Goal: Task Accomplishment & Management: Manage account settings

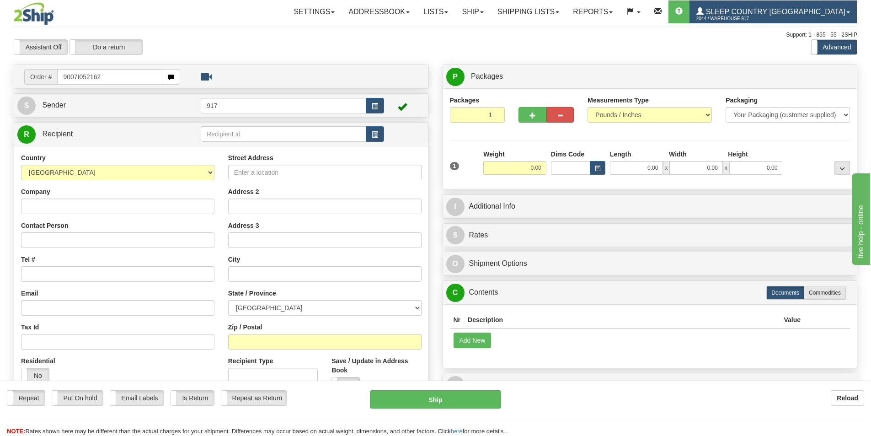
type input "9007I052162"
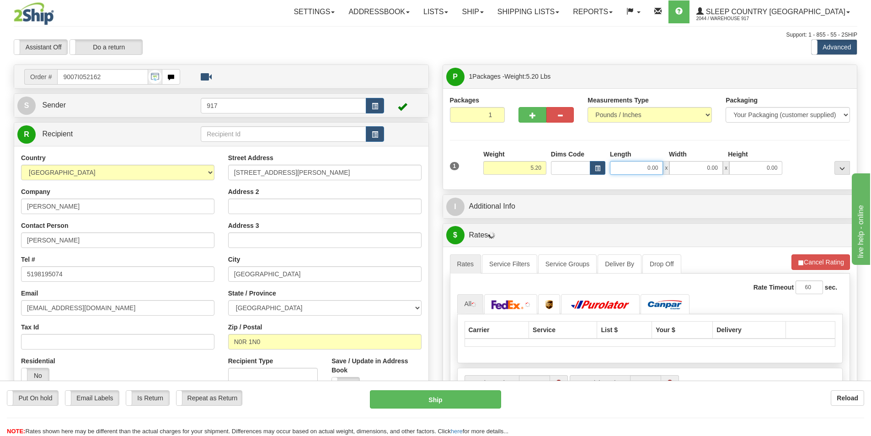
click at [627, 166] on input "0.00" at bounding box center [636, 168] width 53 height 14
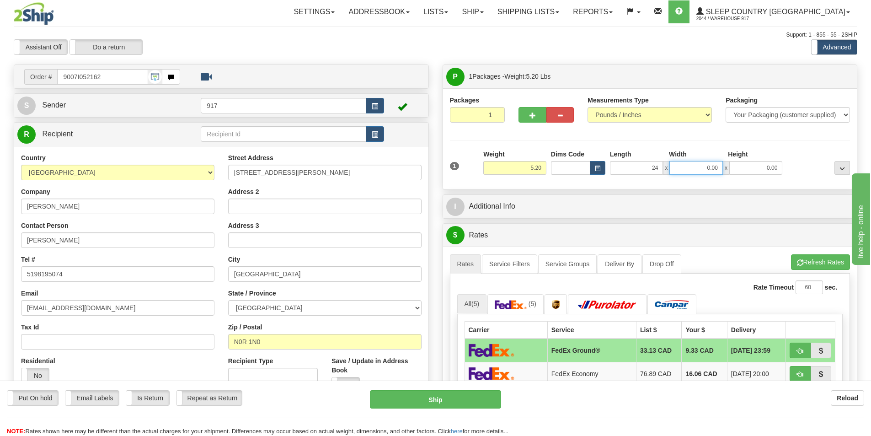
type input "24.00"
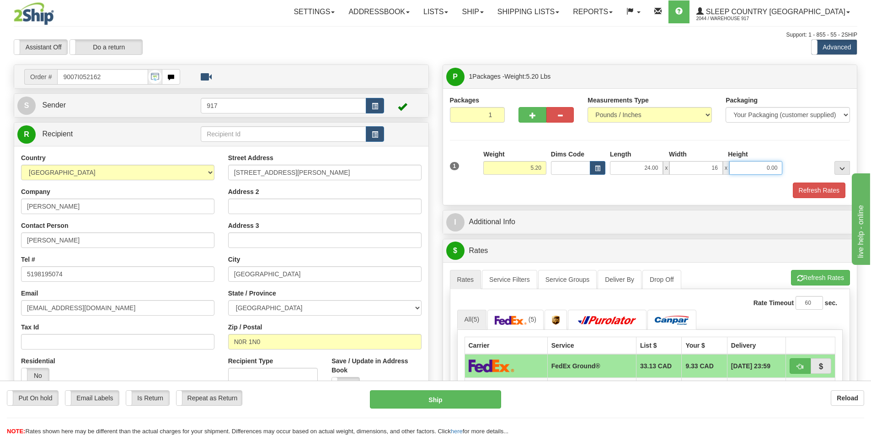
type input "16.00"
type input "7.00"
click at [810, 191] on button "Refresh Rates" at bounding box center [819, 190] width 53 height 16
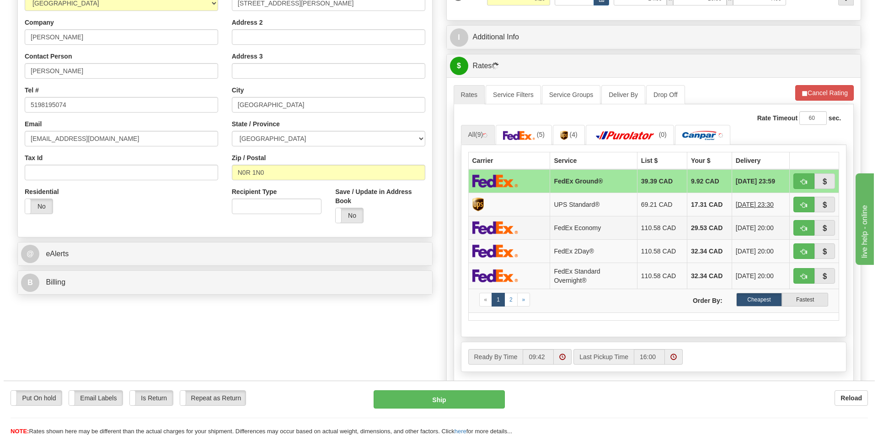
scroll to position [183, 0]
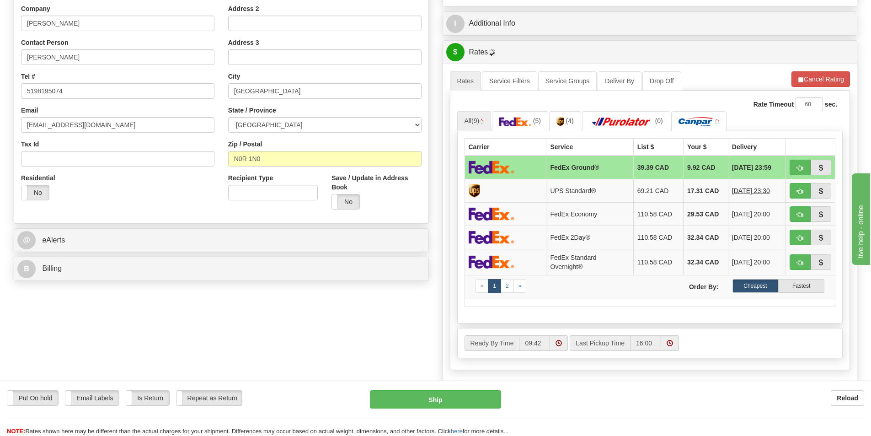
click at [535, 163] on td at bounding box center [506, 168] width 82 height 24
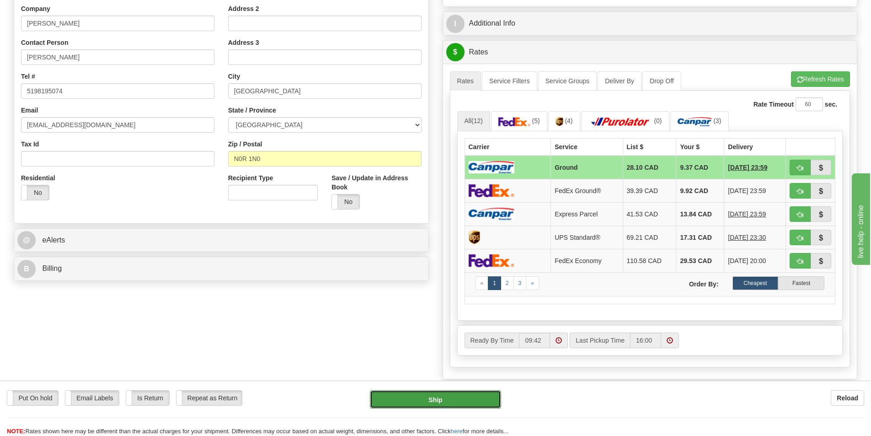
click at [427, 403] on button "Ship" at bounding box center [435, 399] width 131 height 18
type input "1"
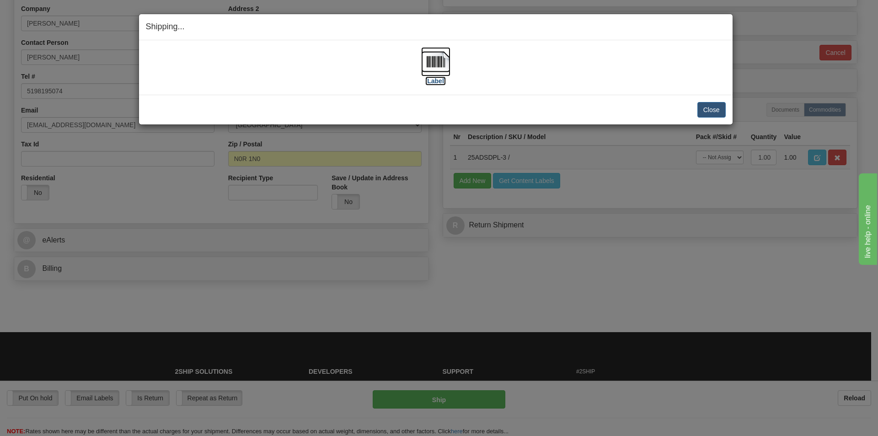
click at [441, 69] on img at bounding box center [435, 61] width 29 height 29
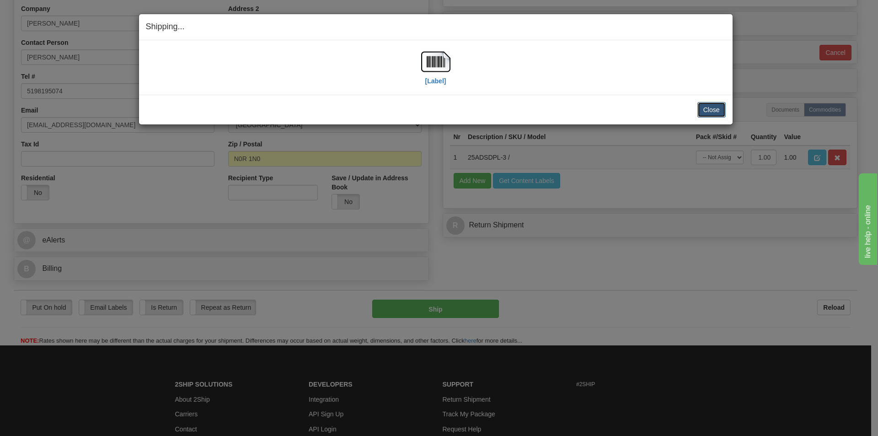
click at [721, 111] on button "Close" at bounding box center [711, 110] width 28 height 16
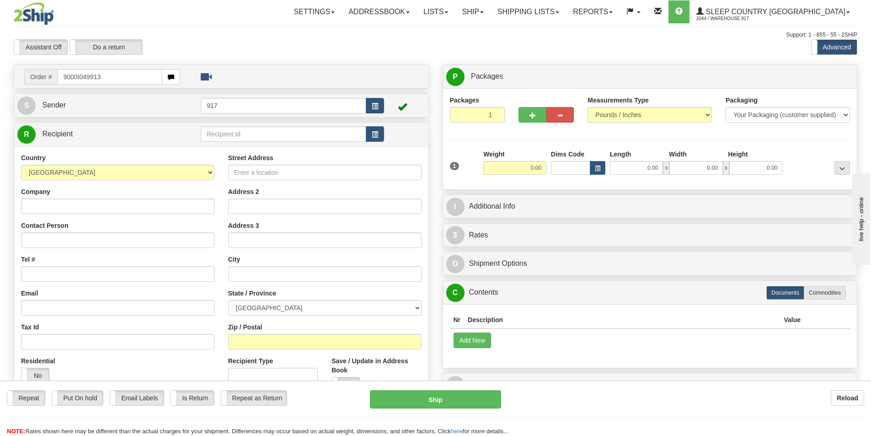
type input "9000I049913"
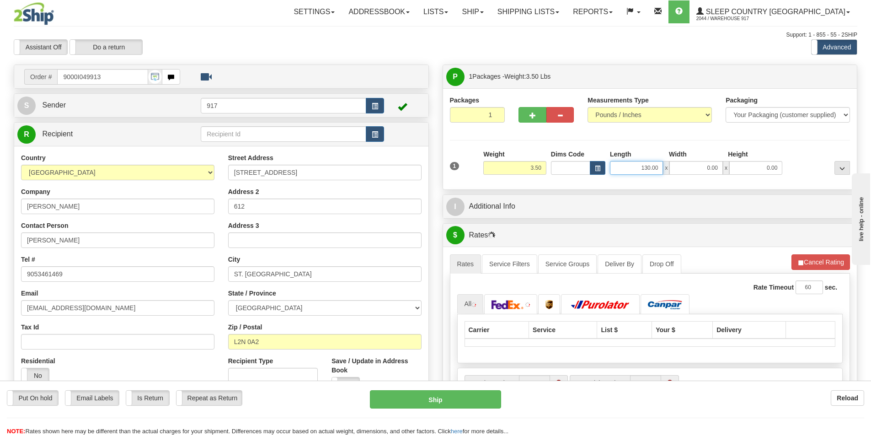
type input "130.00"
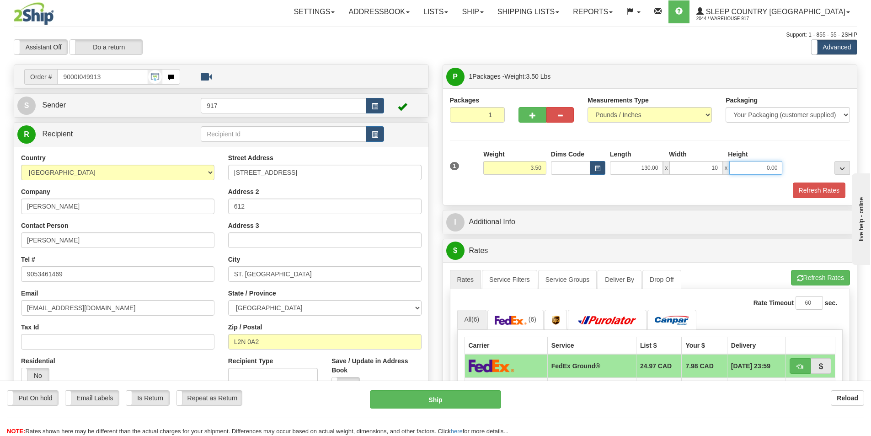
type input "10.00"
type input "3.00"
drag, startPoint x: 638, startPoint y: 165, endPoint x: 730, endPoint y: 167, distance: 92.0
click at [664, 166] on div "130.00 x 10.00 x 3.00" at bounding box center [696, 168] width 172 height 14
type input "13.00"
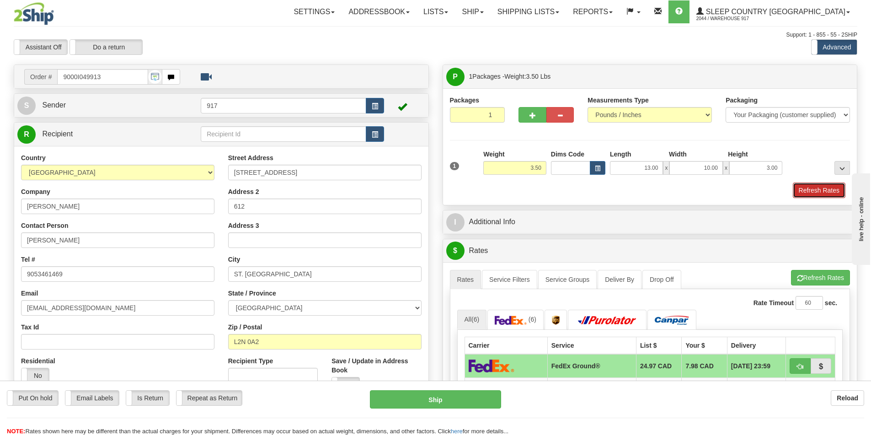
click at [796, 187] on button "Refresh Rates" at bounding box center [819, 190] width 53 height 16
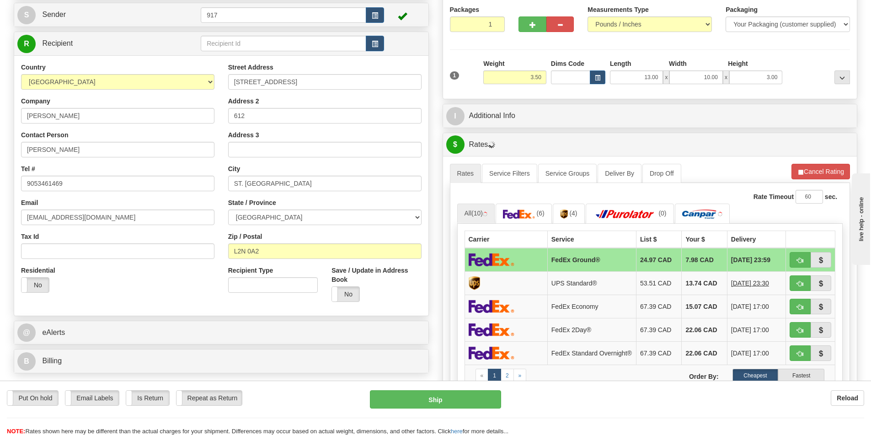
scroll to position [91, 0]
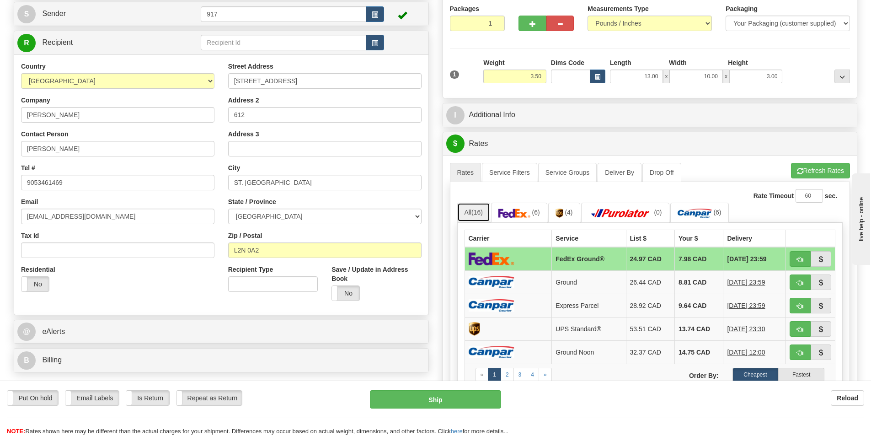
click at [484, 209] on link "All (16)" at bounding box center [473, 212] width 33 height 19
click at [500, 255] on img at bounding box center [492, 258] width 46 height 13
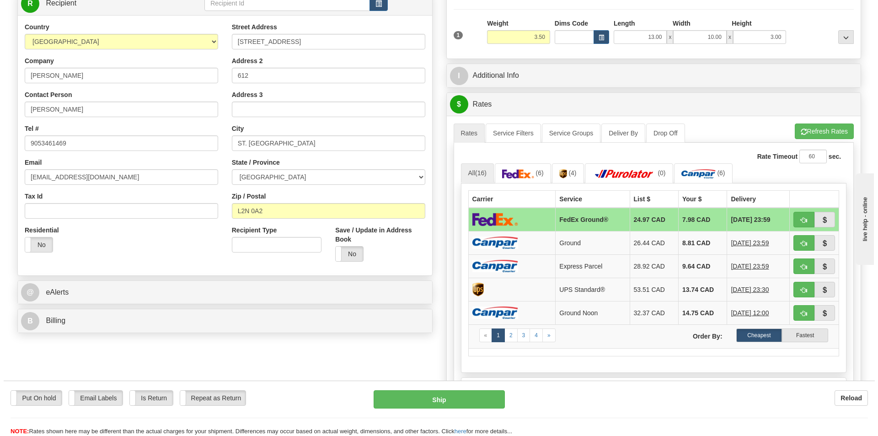
scroll to position [183, 0]
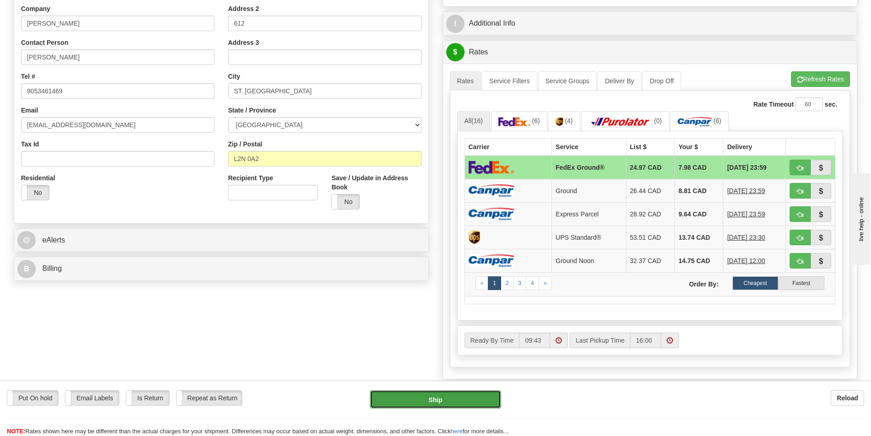
click at [426, 391] on button "Ship" at bounding box center [435, 399] width 131 height 18
type input "92"
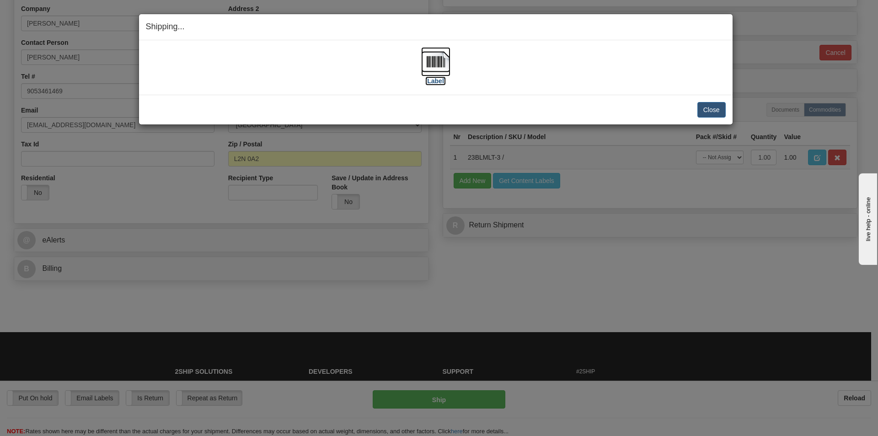
click at [431, 69] on img at bounding box center [435, 61] width 29 height 29
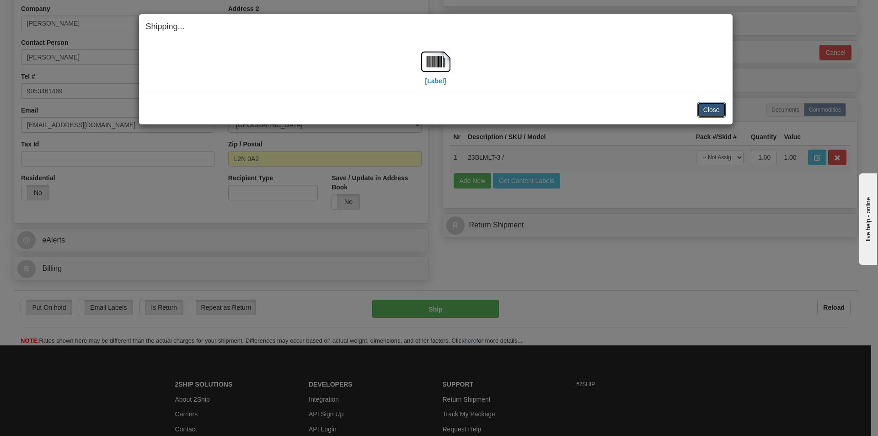
click at [717, 114] on button "Close" at bounding box center [711, 110] width 28 height 16
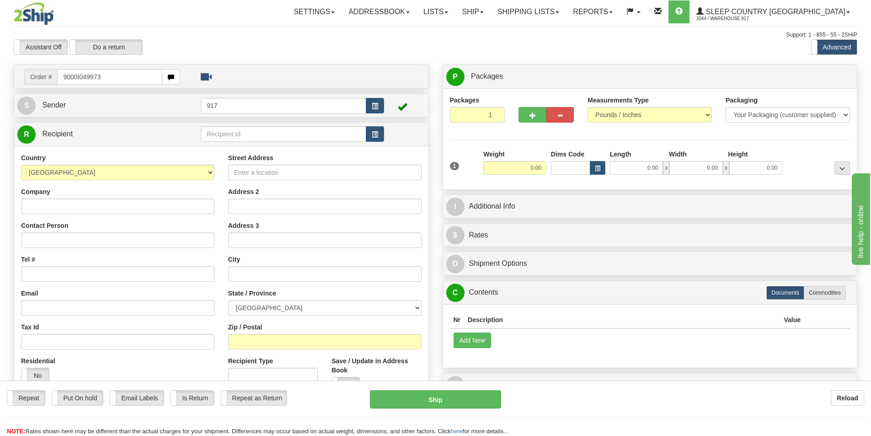
type input "9000I049973"
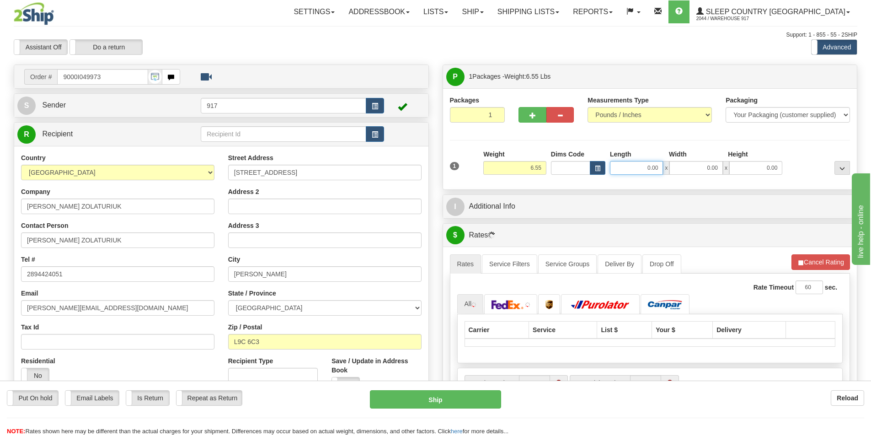
click at [644, 167] on input "0.00" at bounding box center [636, 168] width 53 height 14
type input "13.00"
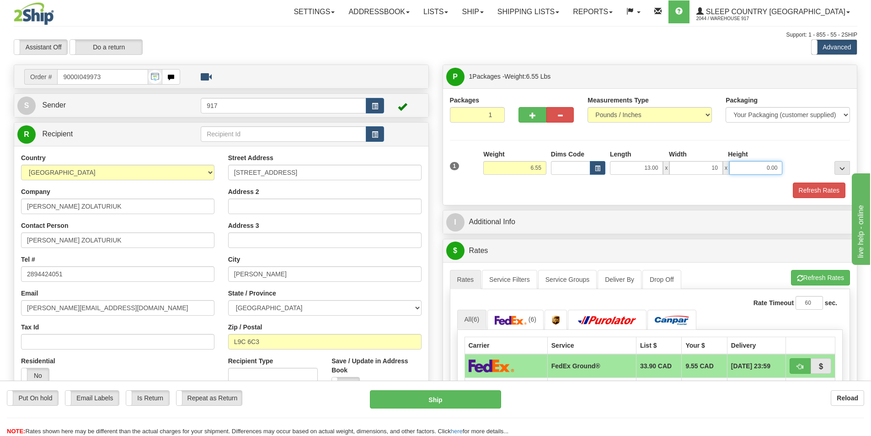
type input "10.00"
type input "4.00"
click at [809, 189] on button "Refresh Rates" at bounding box center [819, 190] width 53 height 16
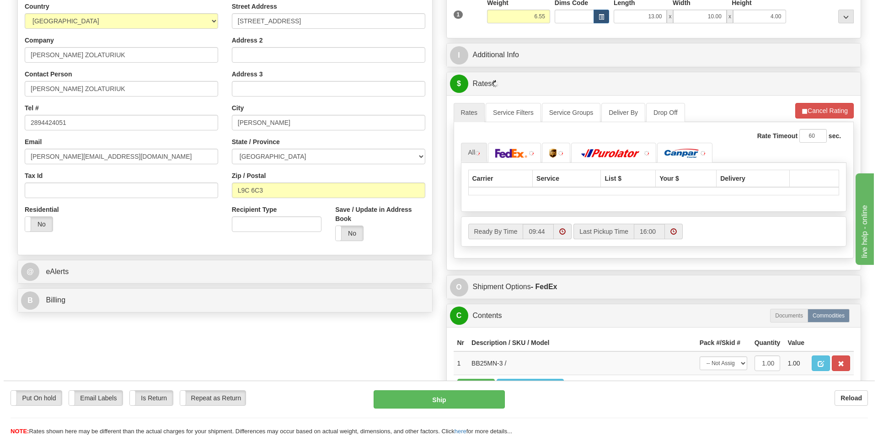
scroll to position [183, 0]
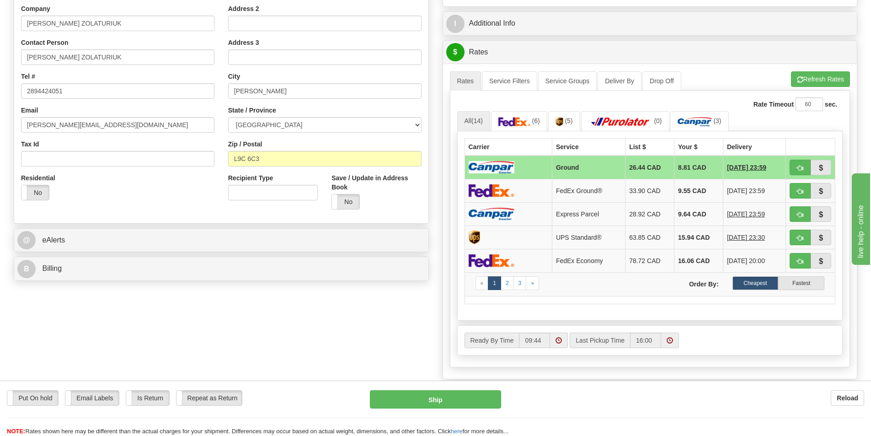
click at [576, 168] on td "Ground" at bounding box center [588, 168] width 73 height 24
click at [400, 400] on button "Ship" at bounding box center [435, 399] width 131 height 18
type input "1"
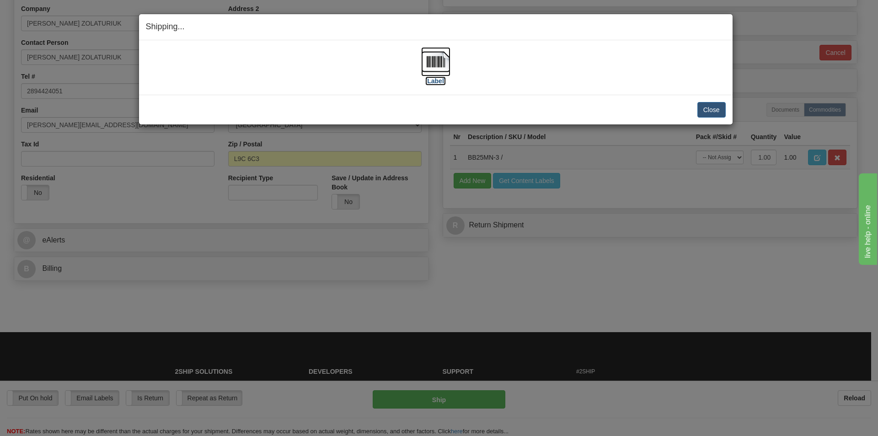
click at [440, 64] on img at bounding box center [435, 61] width 29 height 29
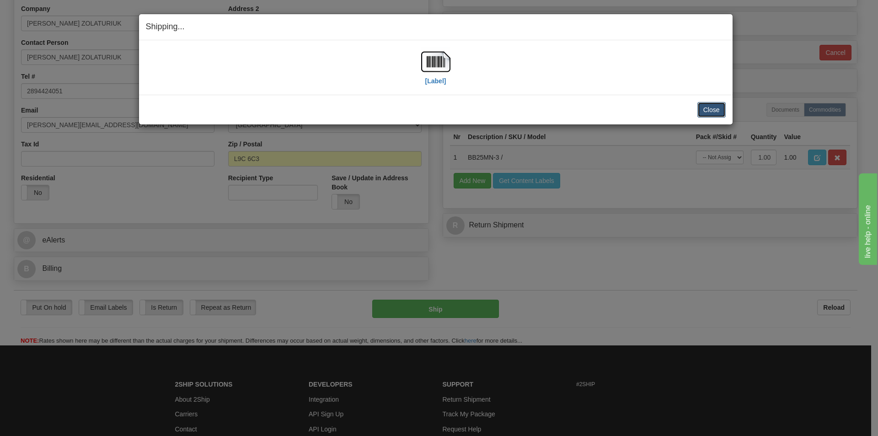
click at [719, 108] on button "Close" at bounding box center [711, 110] width 28 height 16
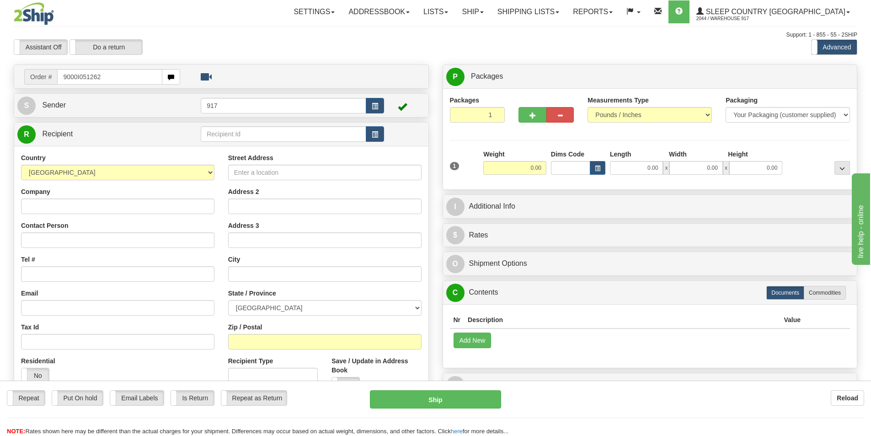
type input "9000I051262"
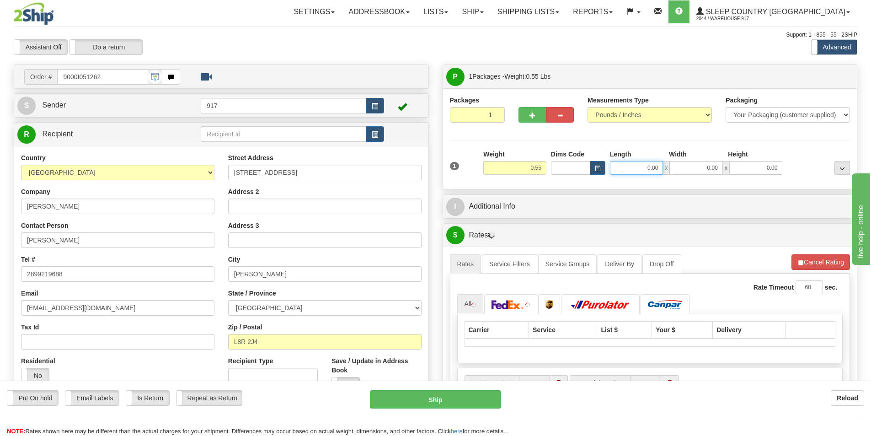
click at [635, 169] on input "0.00" at bounding box center [636, 168] width 53 height 14
type input "10.00"
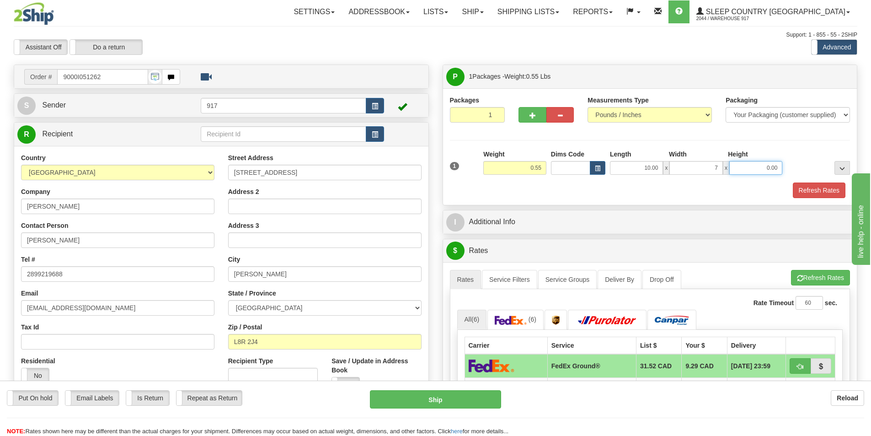
type input "7.00"
type input "1.00"
click at [812, 183] on button "Refresh Rates" at bounding box center [819, 190] width 53 height 16
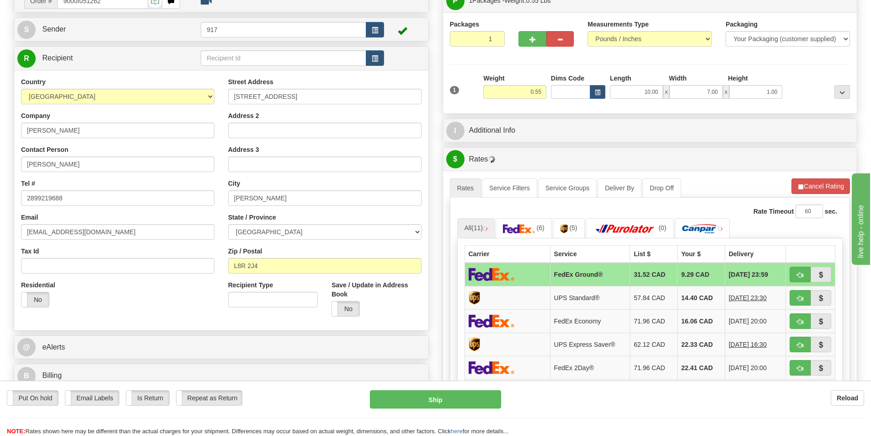
scroll to position [183, 0]
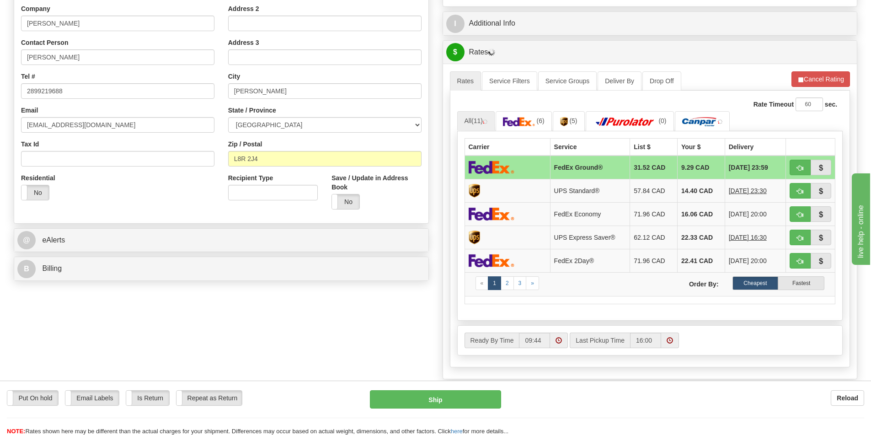
click at [511, 166] on img at bounding box center [492, 167] width 46 height 13
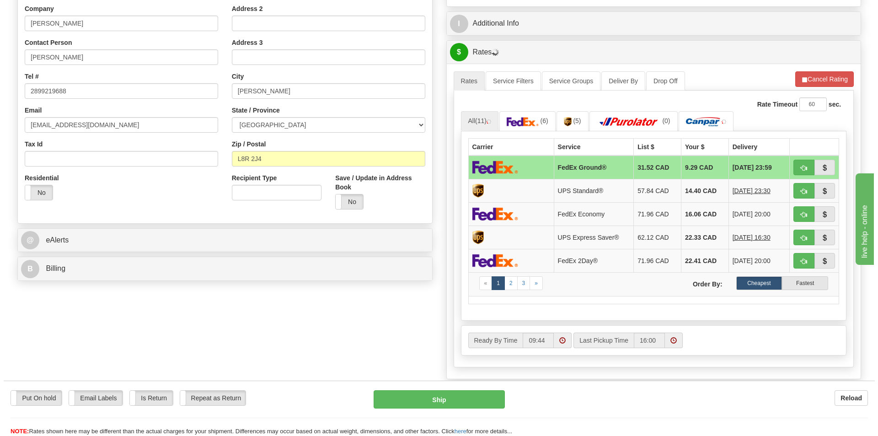
scroll to position [274, 0]
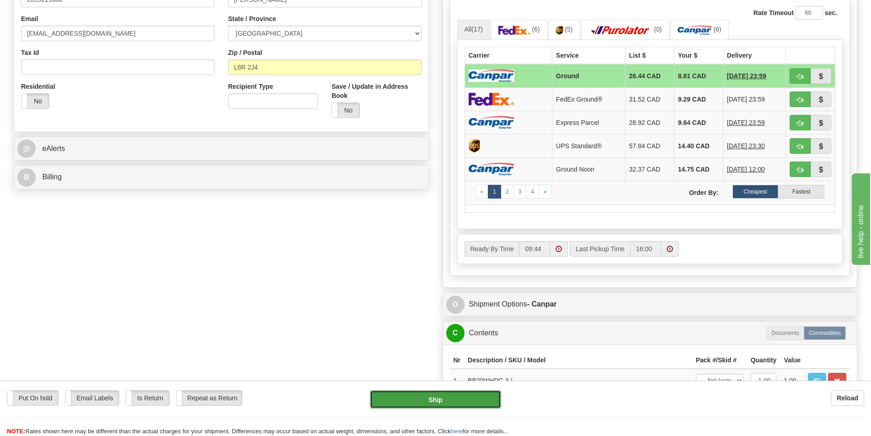
click at [439, 402] on button "Ship" at bounding box center [435, 399] width 131 height 18
type input "1"
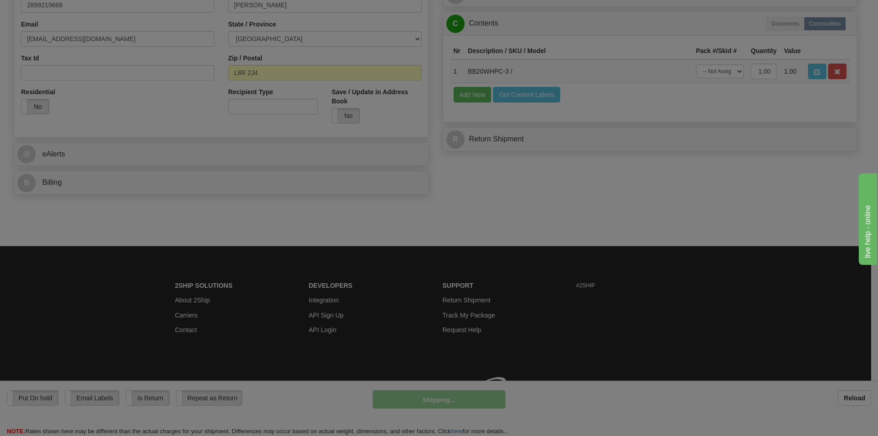
scroll to position [269, 0]
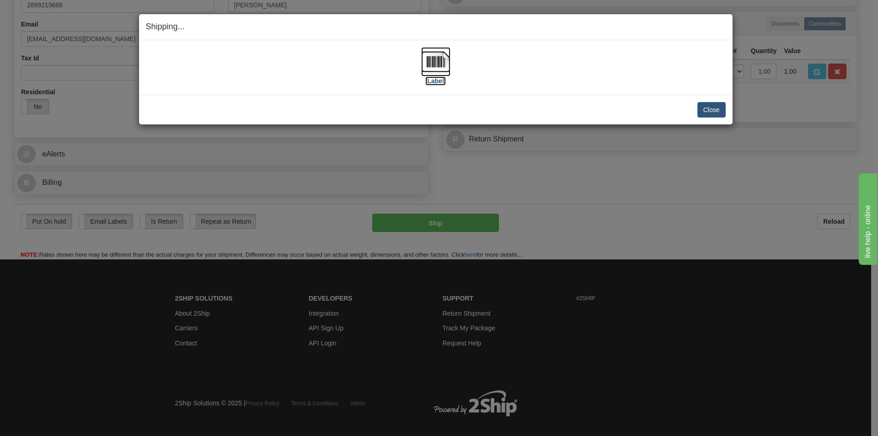
click at [434, 67] on img at bounding box center [435, 61] width 29 height 29
click at [701, 114] on button "Close" at bounding box center [711, 110] width 28 height 16
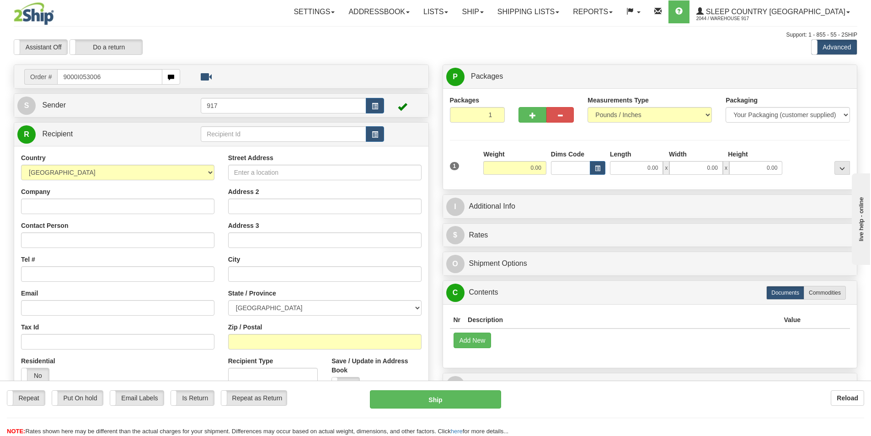
type input "9000I053006"
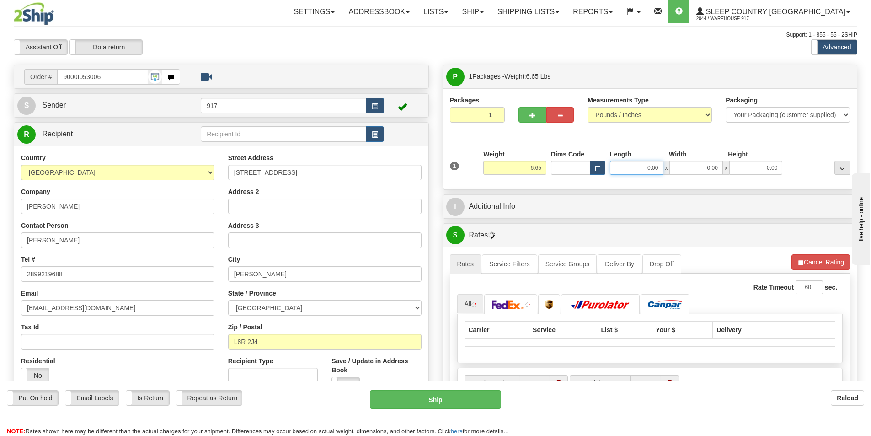
click at [635, 164] on input "0.00" at bounding box center [636, 168] width 53 height 14
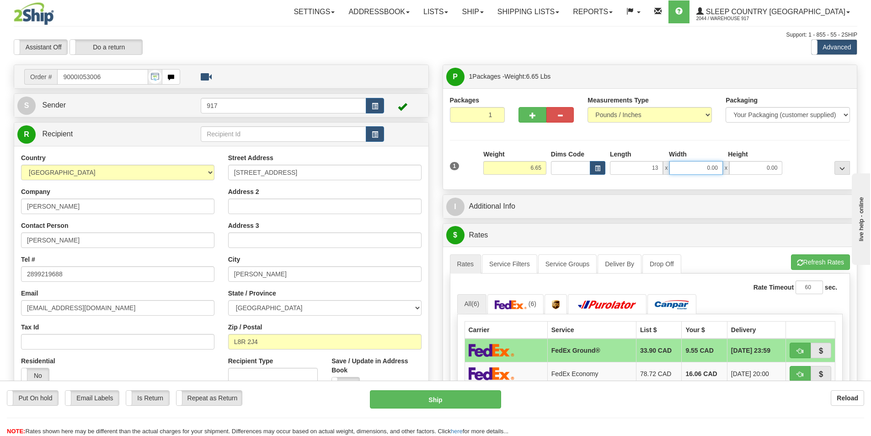
type input "13.00"
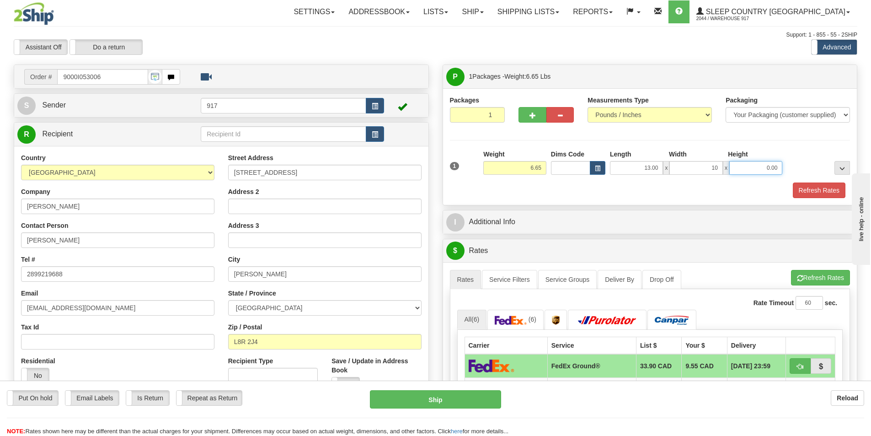
type input "10.00"
type input "4.00"
drag, startPoint x: 833, startPoint y: 186, endPoint x: 825, endPoint y: 182, distance: 9.2
click at [831, 185] on button "Refresh Rates" at bounding box center [819, 190] width 53 height 16
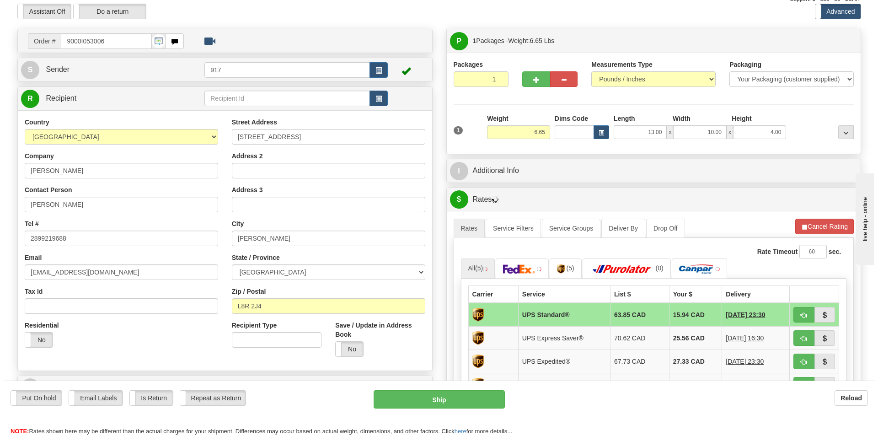
scroll to position [137, 0]
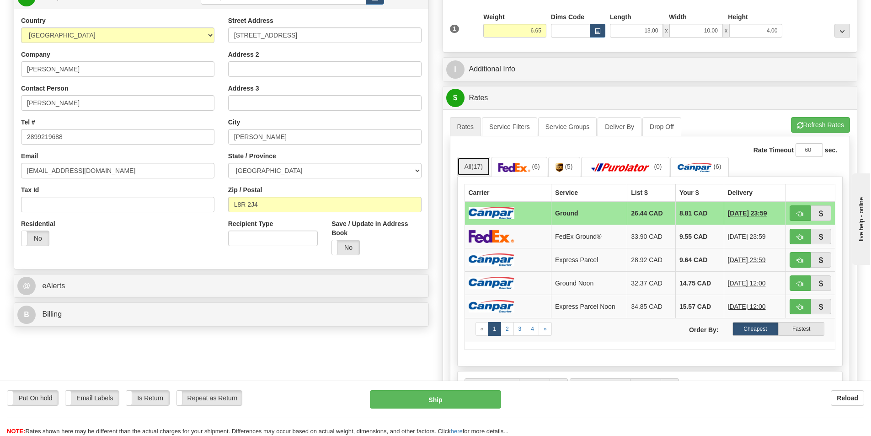
click at [483, 168] on span "(17)" at bounding box center [477, 166] width 11 height 7
click at [547, 215] on td at bounding box center [508, 213] width 87 height 24
click at [402, 397] on button "Ship" at bounding box center [435, 399] width 131 height 18
type input "1"
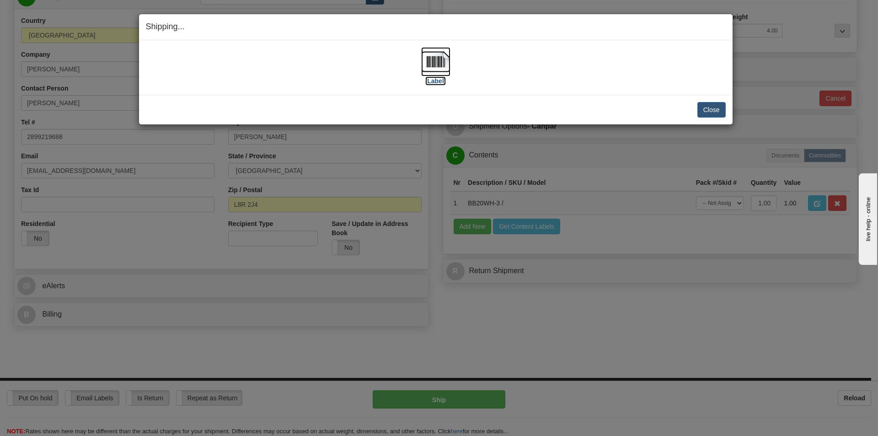
click at [429, 66] on img at bounding box center [435, 61] width 29 height 29
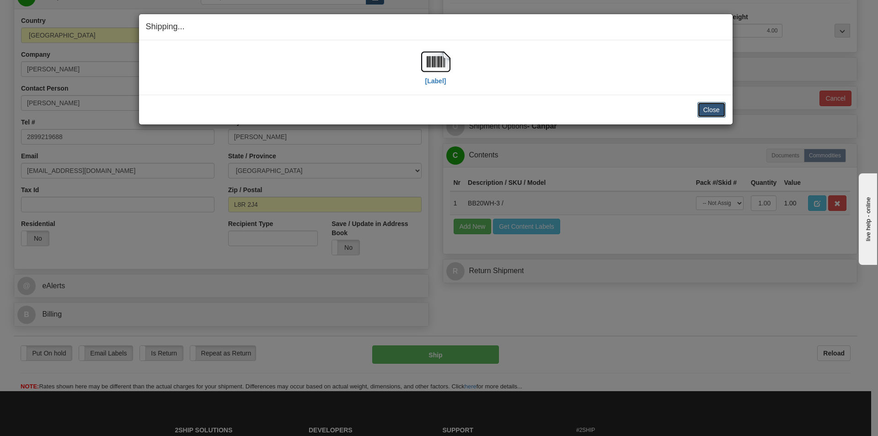
click at [708, 103] on button "Close" at bounding box center [711, 110] width 28 height 16
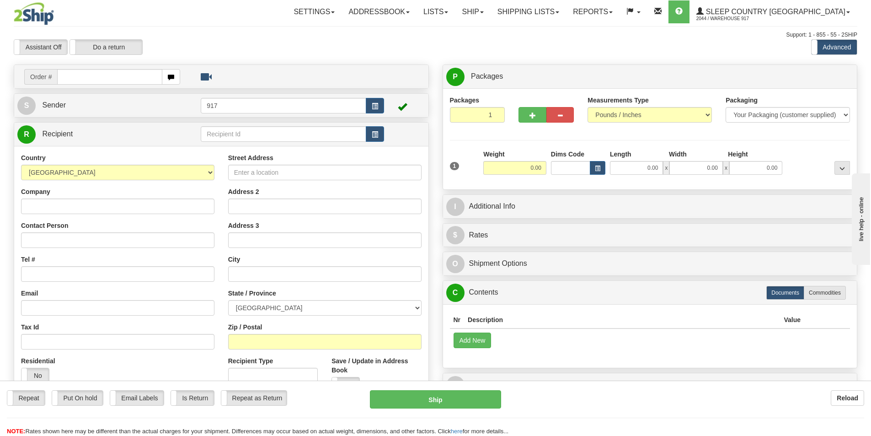
click at [110, 83] on input "text" at bounding box center [109, 77] width 105 height 16
type input "9000I053026"
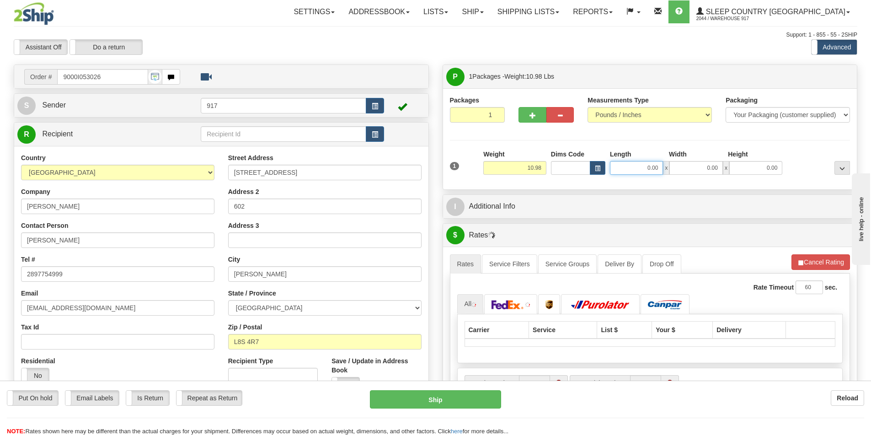
click at [650, 169] on input "0.00" at bounding box center [636, 168] width 53 height 14
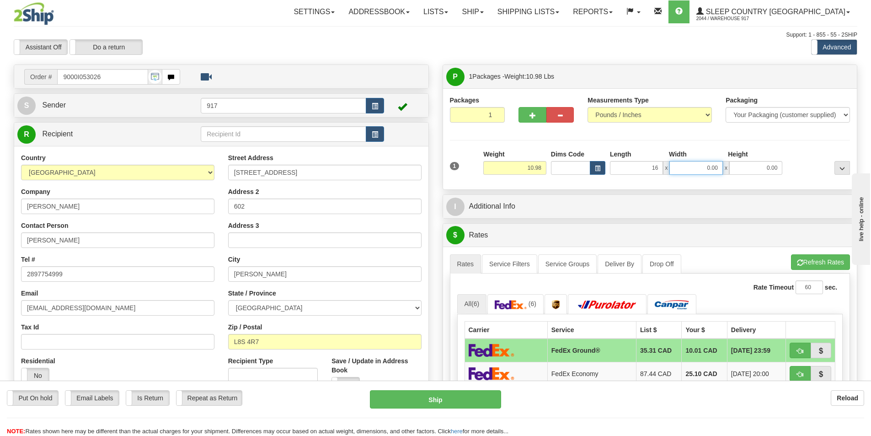
type input "16.00"
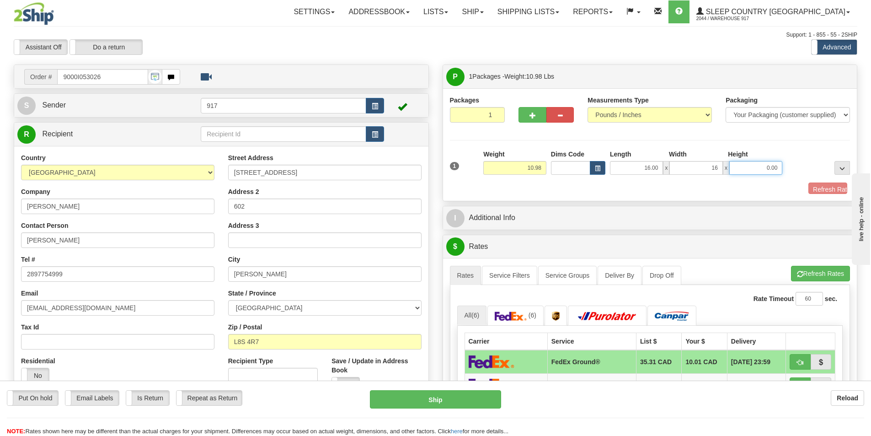
type input "16.00"
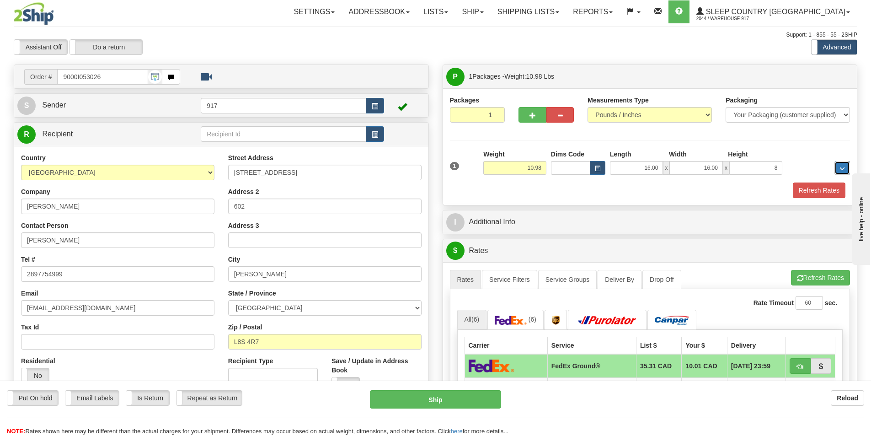
type input "8.00"
click at [816, 182] on button "Refresh Rates" at bounding box center [819, 190] width 53 height 16
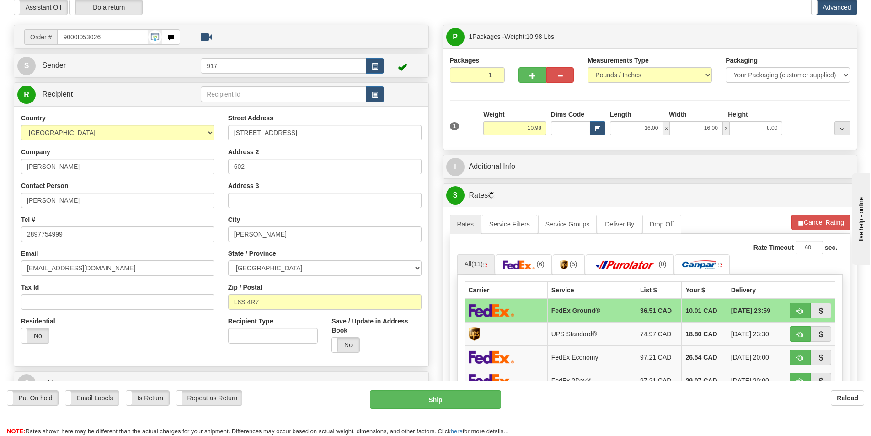
scroll to position [91, 0]
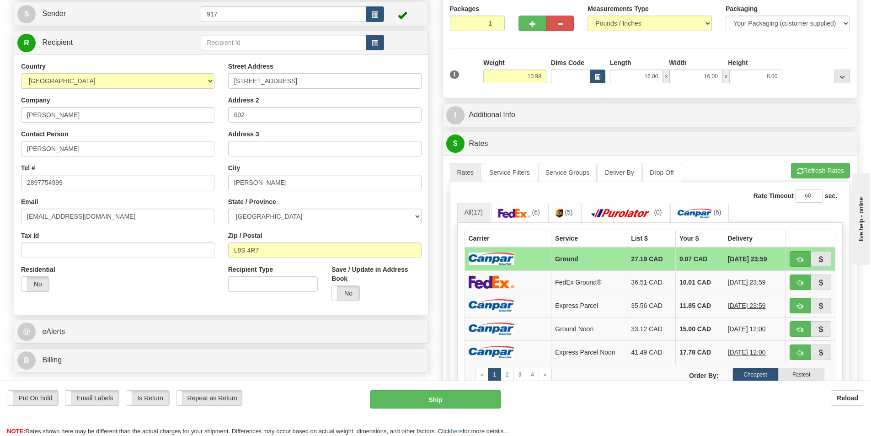
click at [518, 258] on td at bounding box center [508, 259] width 87 height 24
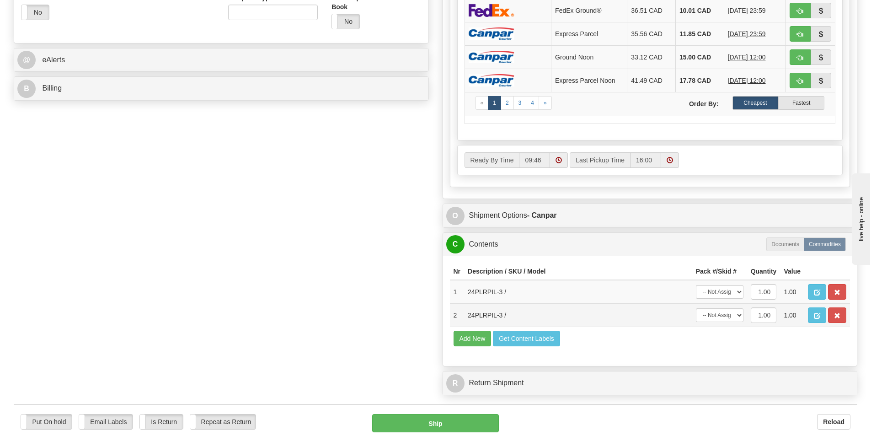
scroll to position [412, 0]
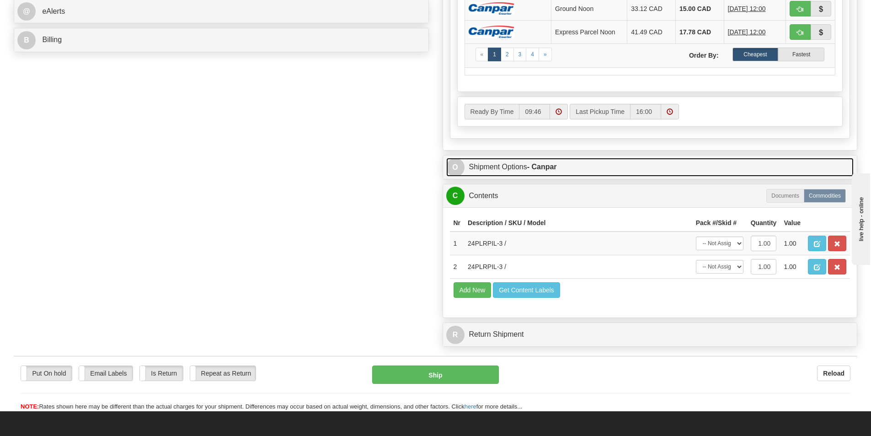
click at [495, 165] on link "O Shipment Options - Canpar" at bounding box center [650, 167] width 408 height 19
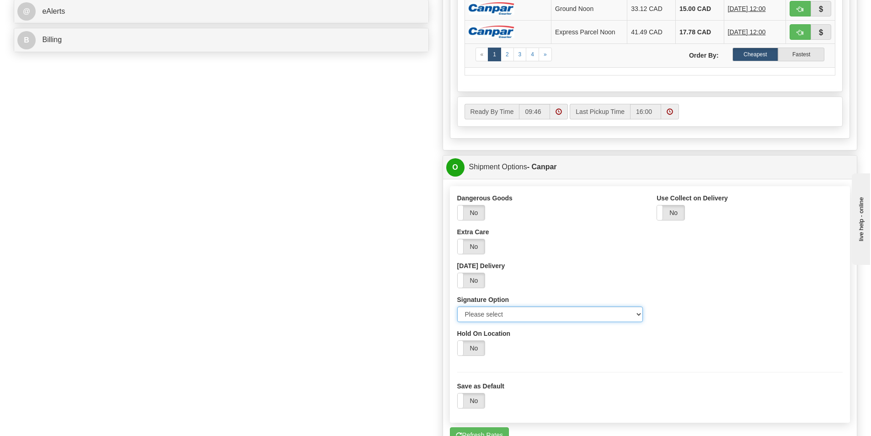
click at [494, 315] on select "Please select No Signature Required Signature Required Adult Signature" at bounding box center [550, 314] width 186 height 16
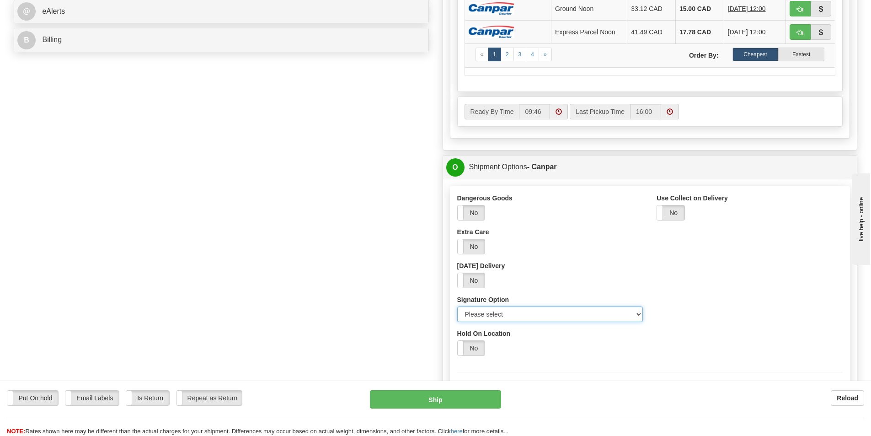
select select "2"
click at [457, 306] on select "Please select No Signature Required Signature Required Adult Signature" at bounding box center [550, 314] width 186 height 16
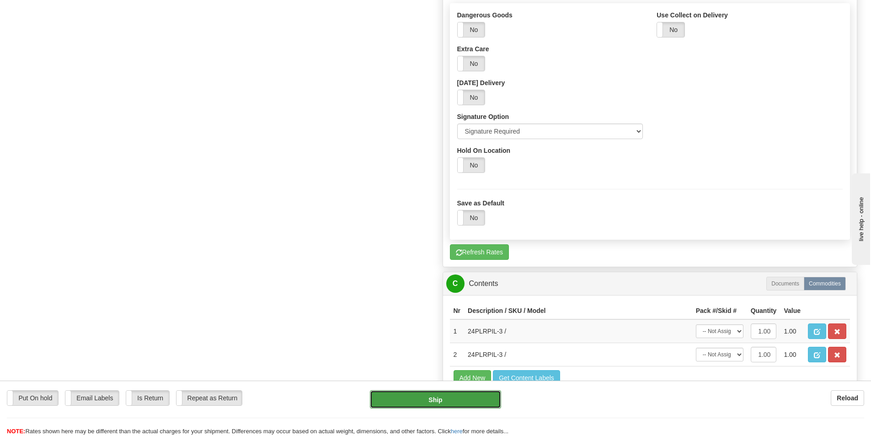
click at [457, 400] on button "Ship" at bounding box center [435, 399] width 131 height 18
type input "1"
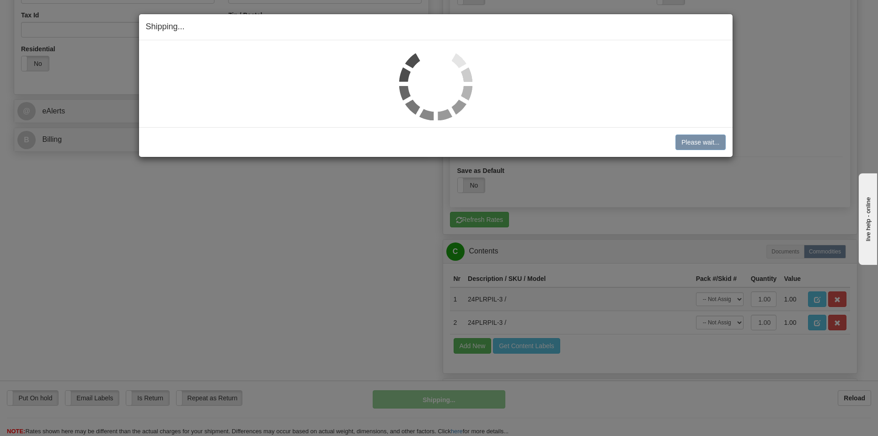
scroll to position [280, 0]
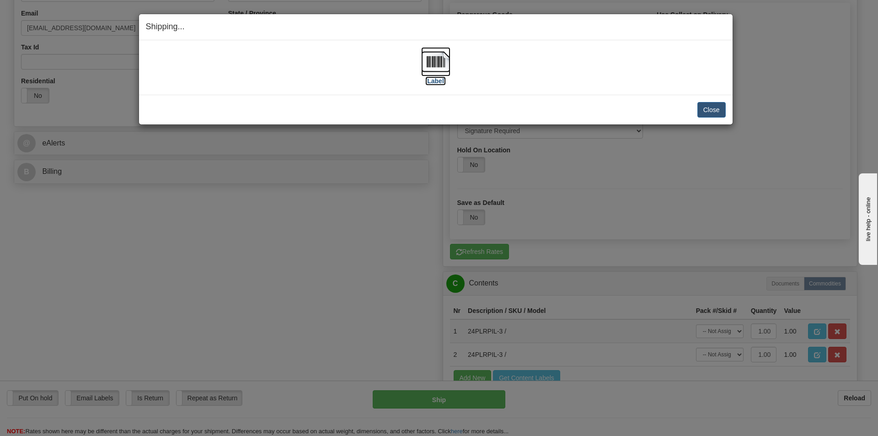
click at [437, 63] on img at bounding box center [435, 61] width 29 height 29
click at [712, 114] on button "Close" at bounding box center [711, 110] width 28 height 16
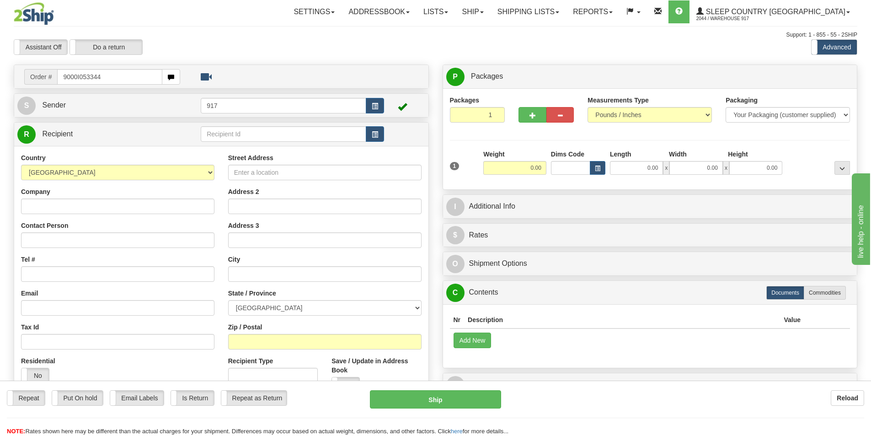
type input "9000I053344"
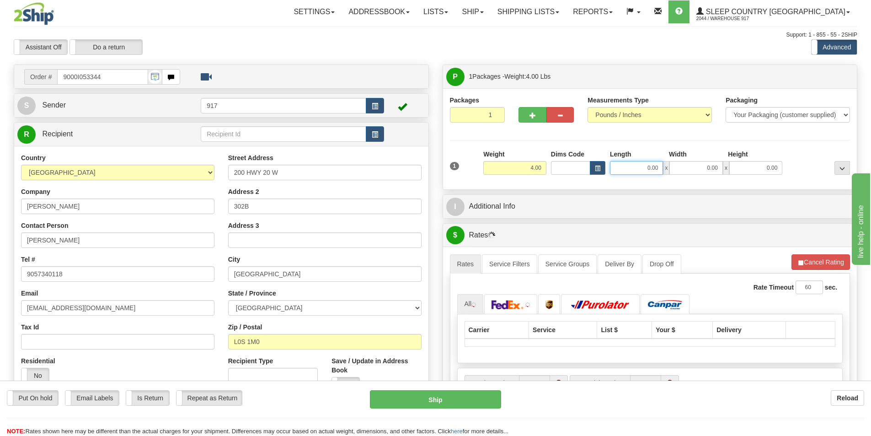
click at [643, 168] on input "0.00" at bounding box center [636, 168] width 53 height 14
type input "13.00"
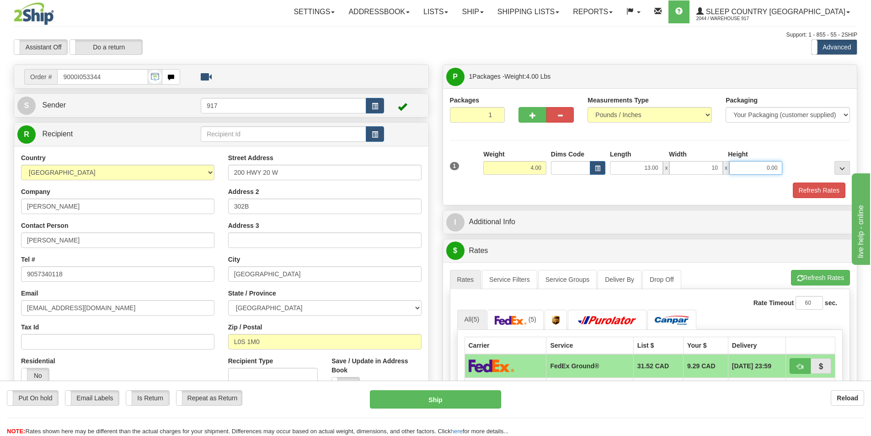
type input "10.00"
type input "3.00"
click at [811, 188] on button "Refresh Rates" at bounding box center [819, 190] width 53 height 16
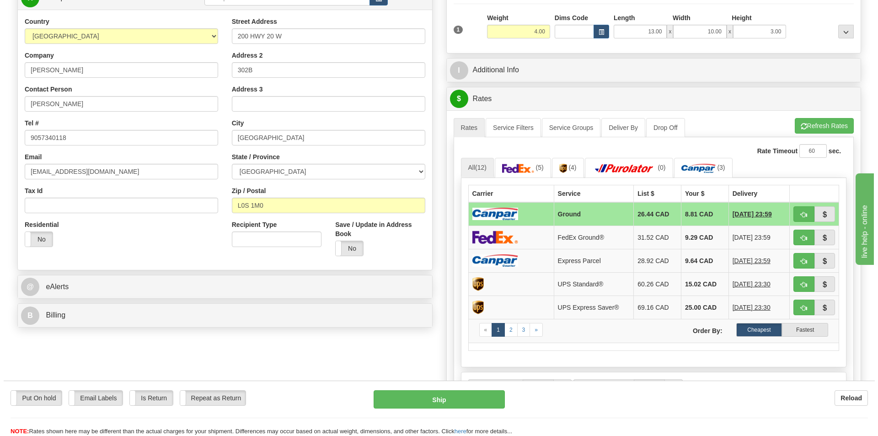
scroll to position [137, 0]
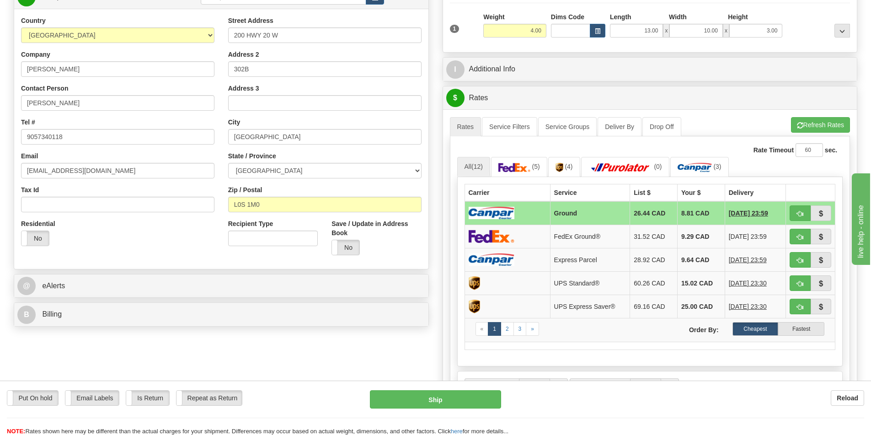
click at [540, 211] on td at bounding box center [508, 213] width 86 height 24
click at [414, 393] on button "Ship" at bounding box center [435, 399] width 131 height 18
type input "1"
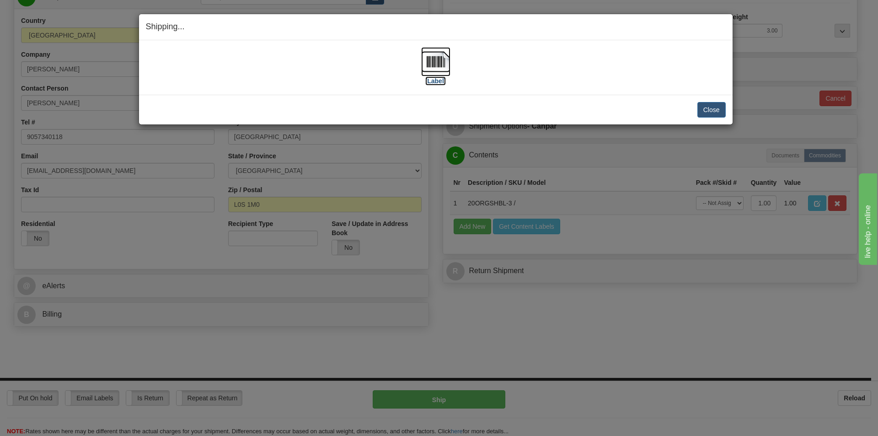
click at [435, 69] on img at bounding box center [435, 61] width 29 height 29
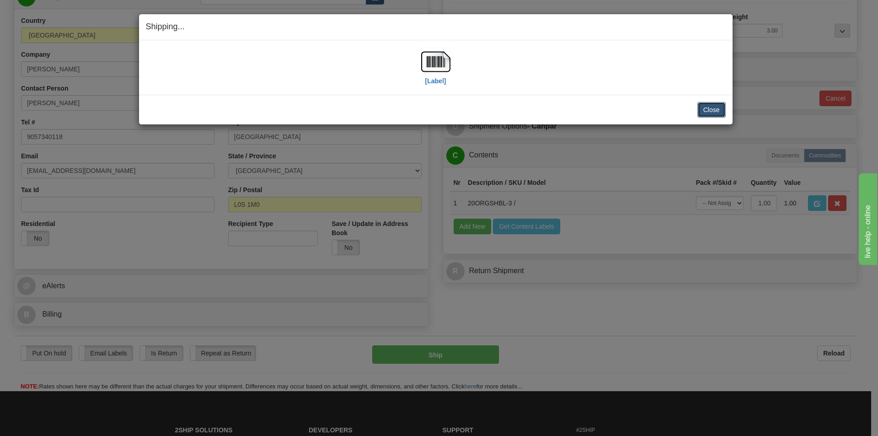
click at [713, 114] on button "Close" at bounding box center [711, 110] width 28 height 16
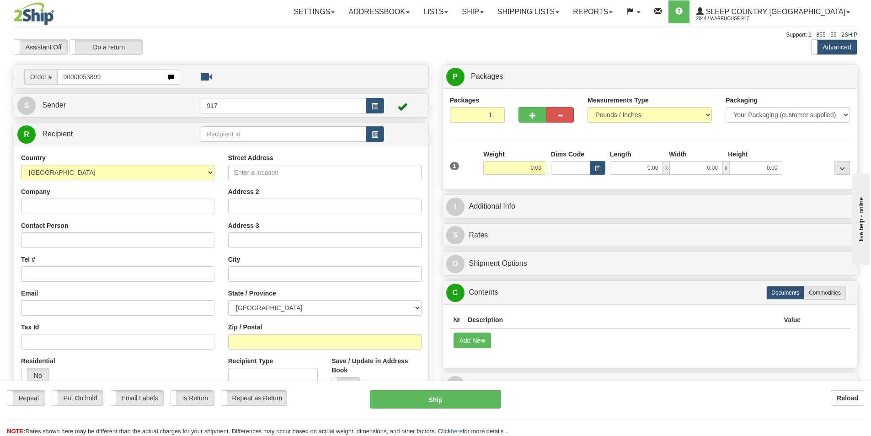
type input "9000I053899"
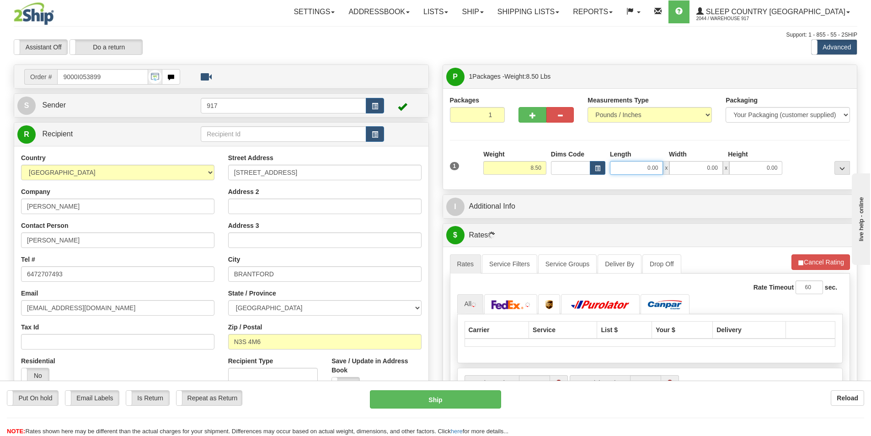
click at [640, 172] on input "0.00" at bounding box center [636, 168] width 53 height 14
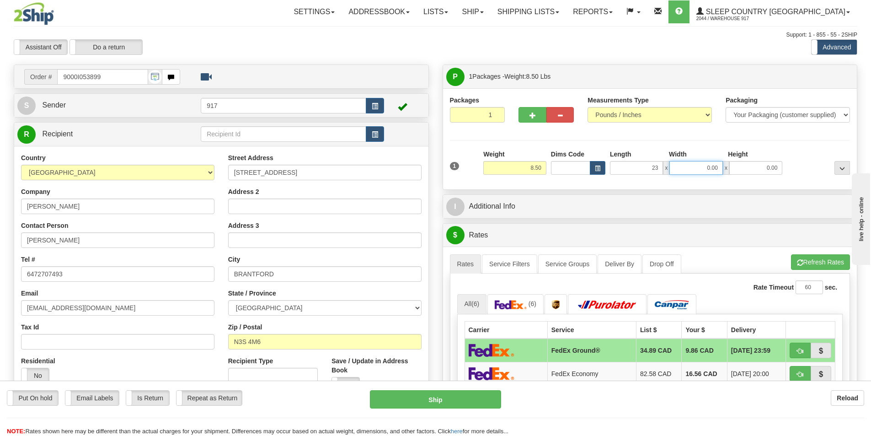
type input "23.00"
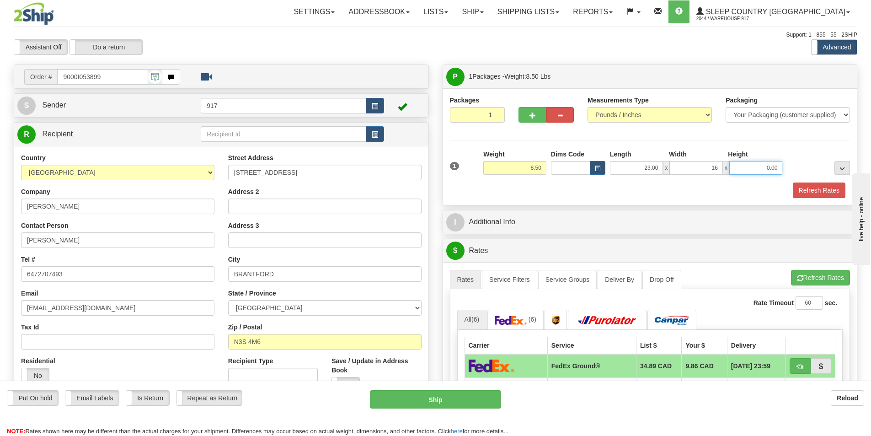
type input "16.00"
type input "9.00"
click at [807, 183] on button "Refresh Rates" at bounding box center [819, 190] width 53 height 16
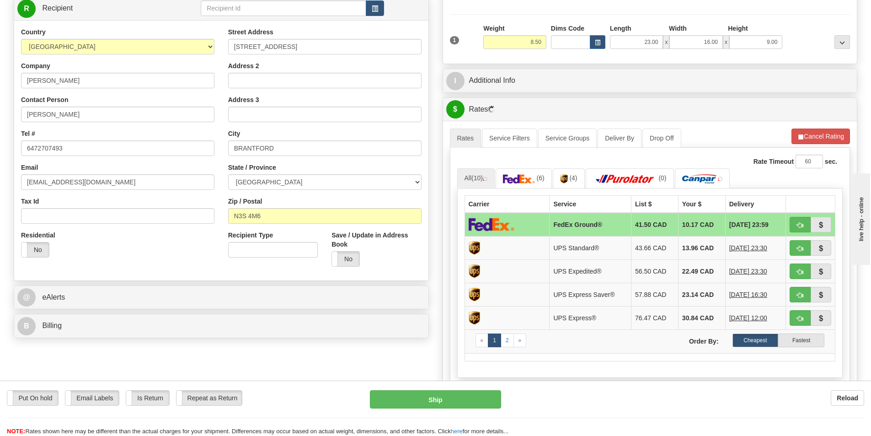
scroll to position [137, 0]
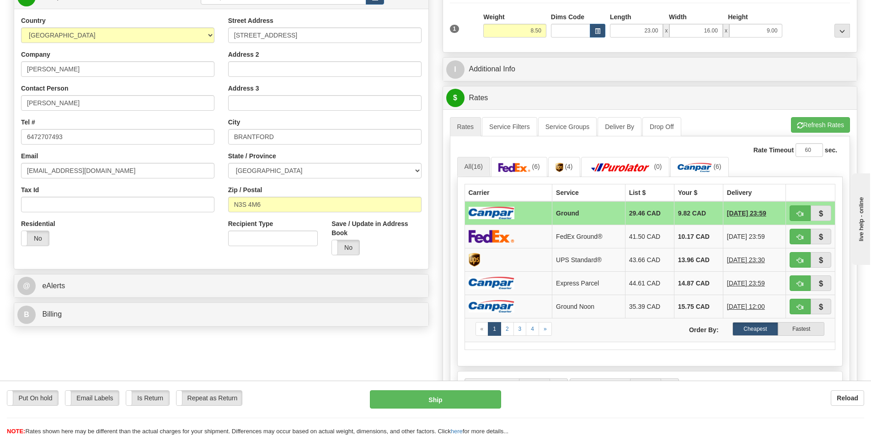
click at [543, 209] on td at bounding box center [509, 213] width 88 height 24
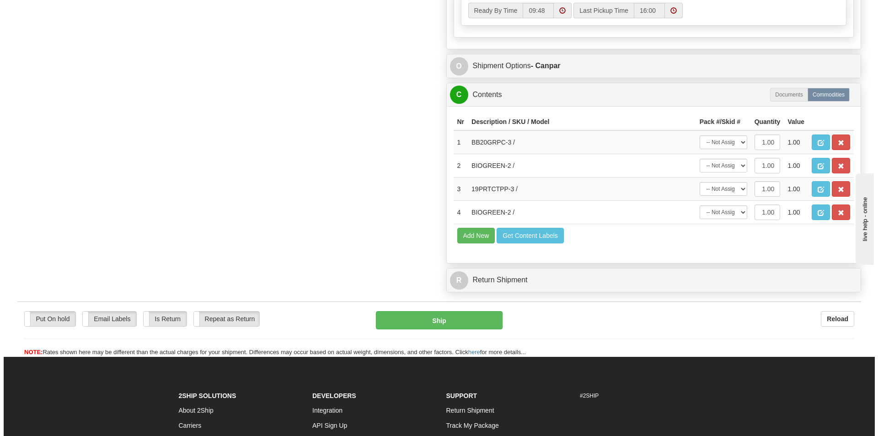
scroll to position [503, 0]
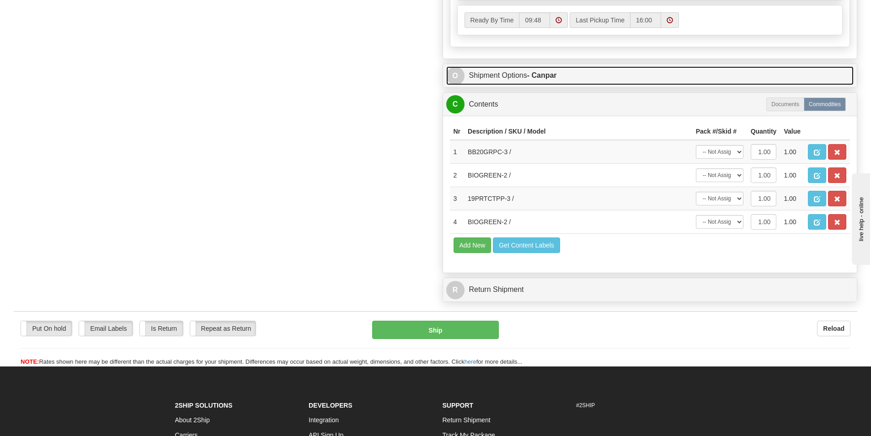
click at [498, 74] on link "O Shipment Options - Canpar" at bounding box center [650, 75] width 408 height 19
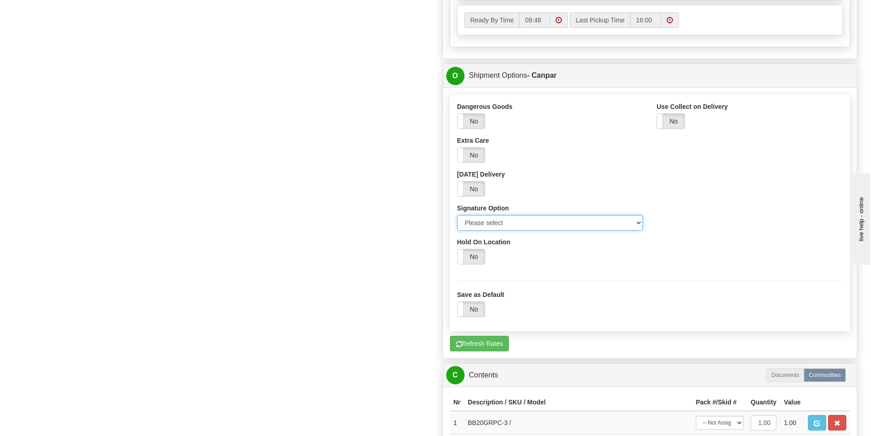
click at [496, 225] on select "Please select No Signature Required Signature Required Adult Signature" at bounding box center [550, 223] width 186 height 16
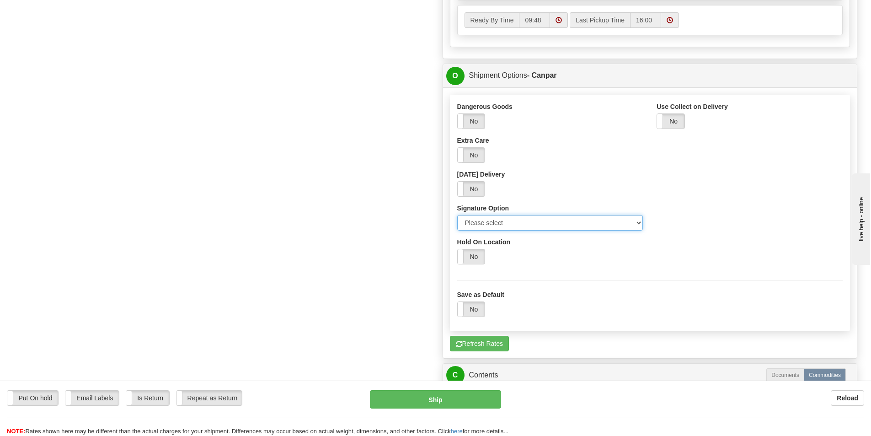
select select "2"
click at [457, 215] on select "Please select No Signature Required Signature Required Adult Signature" at bounding box center [550, 223] width 186 height 16
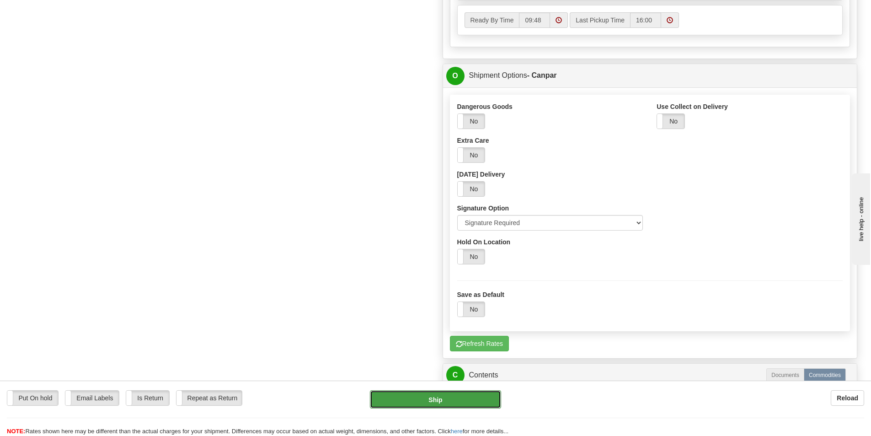
click at [430, 397] on button "Ship" at bounding box center [435, 399] width 131 height 18
type input "1"
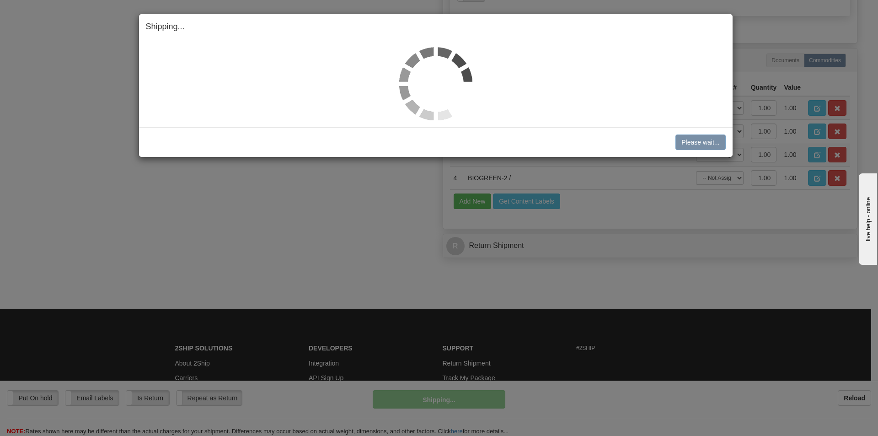
scroll to position [496, 0]
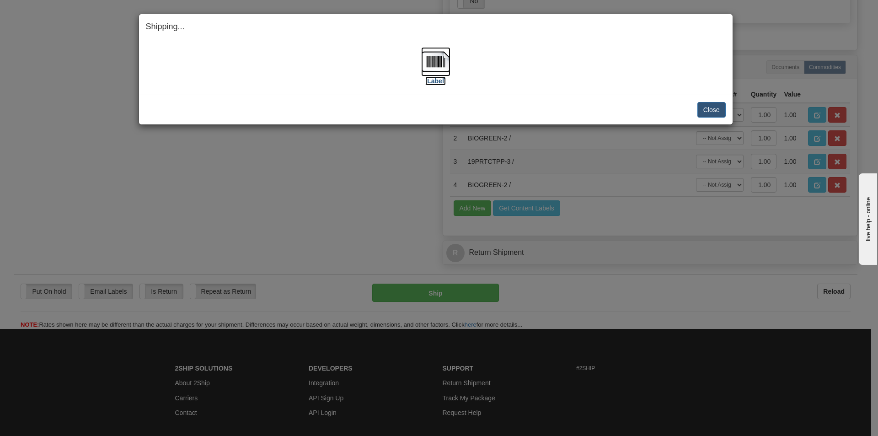
click at [436, 71] on img at bounding box center [435, 61] width 29 height 29
click at [706, 107] on button "Close" at bounding box center [711, 110] width 28 height 16
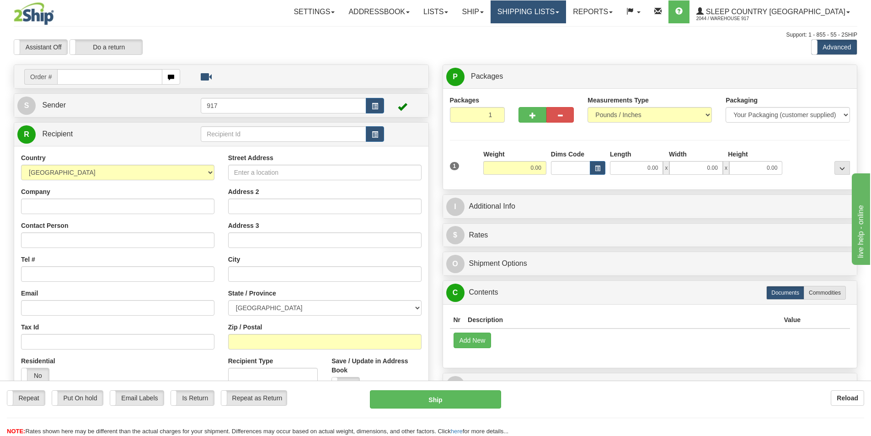
click at [566, 11] on link "Shipping lists" at bounding box center [528, 11] width 75 height 23
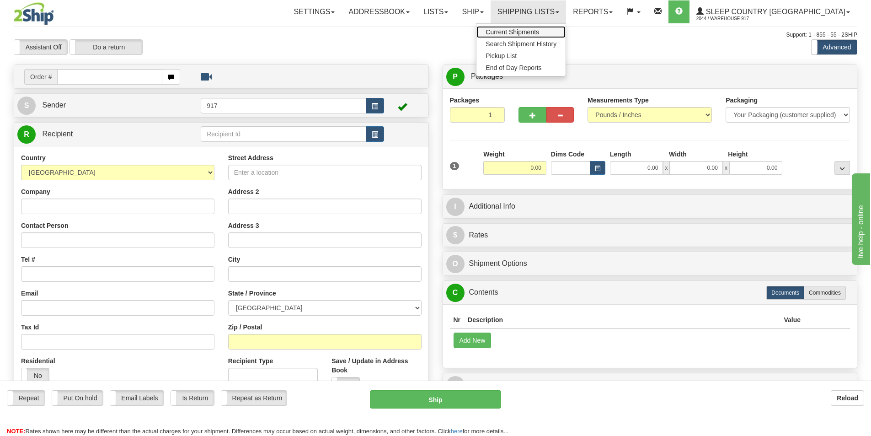
click at [539, 32] on span "Current Shipments" at bounding box center [513, 31] width 54 height 7
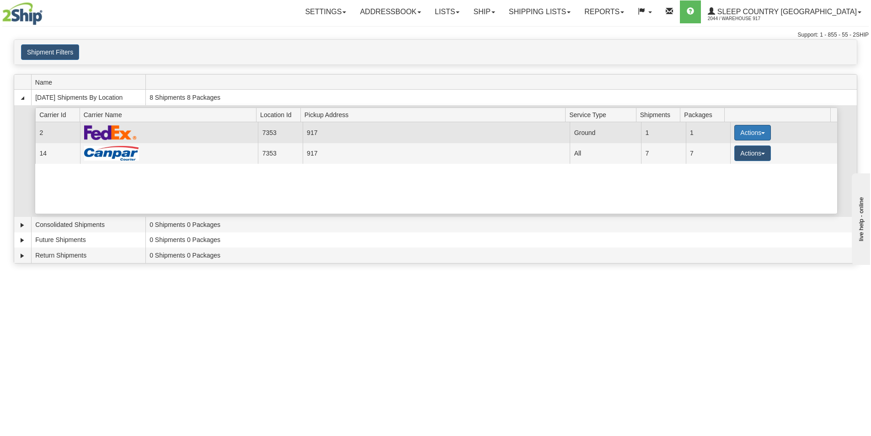
click at [751, 131] on button "Actions" at bounding box center [753, 133] width 37 height 16
click at [724, 162] on span "Close" at bounding box center [717, 161] width 21 height 6
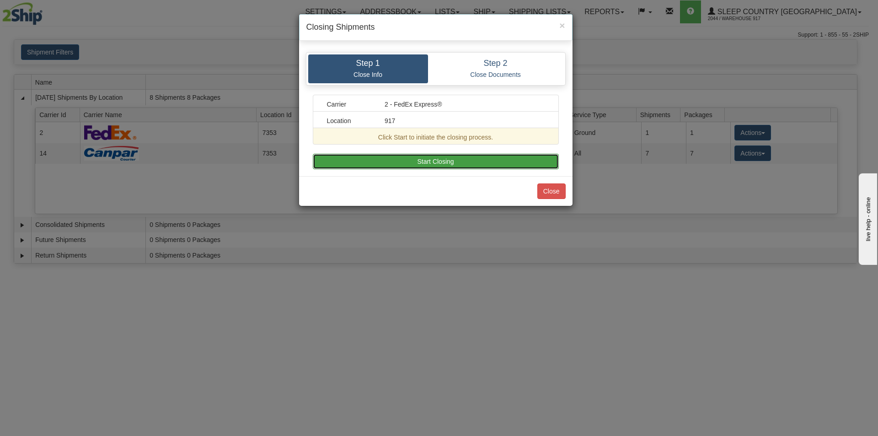
click at [459, 156] on button "Start Closing" at bounding box center [436, 162] width 246 height 16
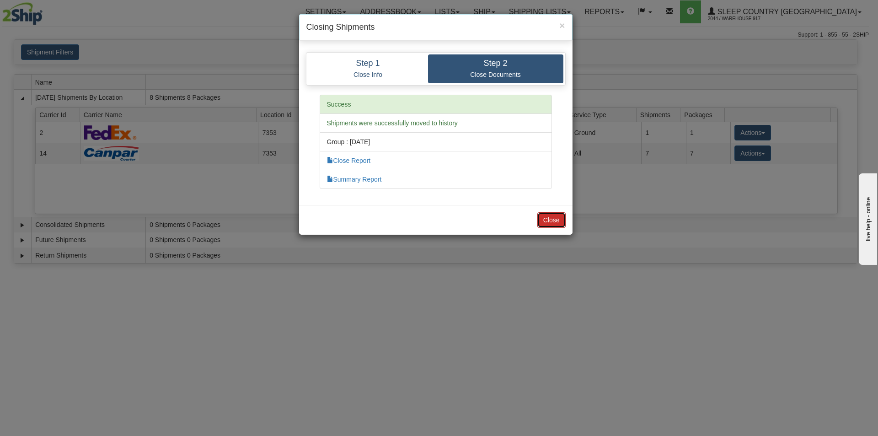
click at [543, 224] on button "Close" at bounding box center [551, 220] width 28 height 16
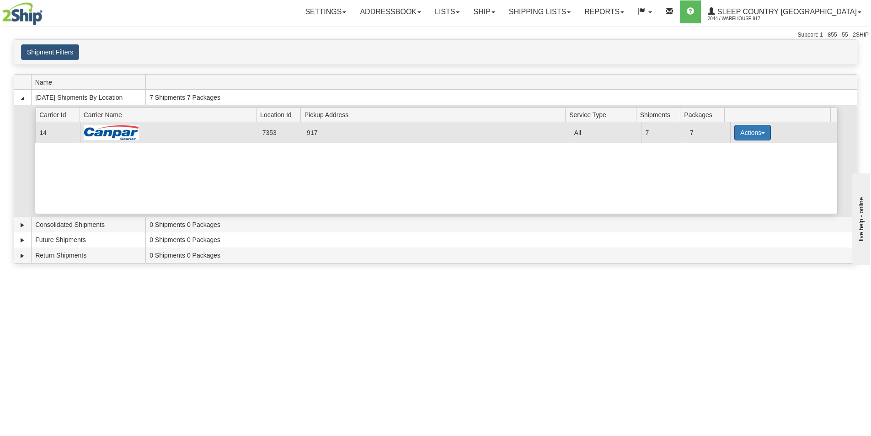
click at [738, 132] on button "Actions" at bounding box center [753, 133] width 37 height 16
click at [726, 162] on span "Close" at bounding box center [717, 161] width 21 height 6
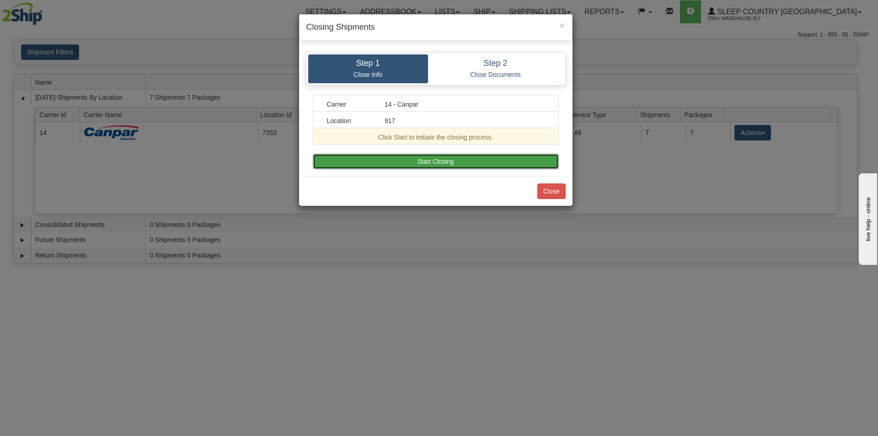
click at [437, 162] on button "Start Closing" at bounding box center [436, 162] width 246 height 16
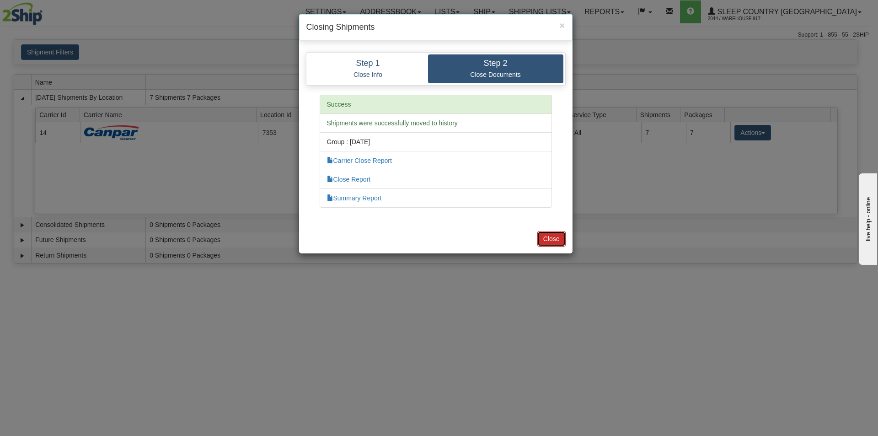
click at [558, 240] on button "Close" at bounding box center [551, 239] width 28 height 16
